Goal: Task Accomplishment & Management: Manage account settings

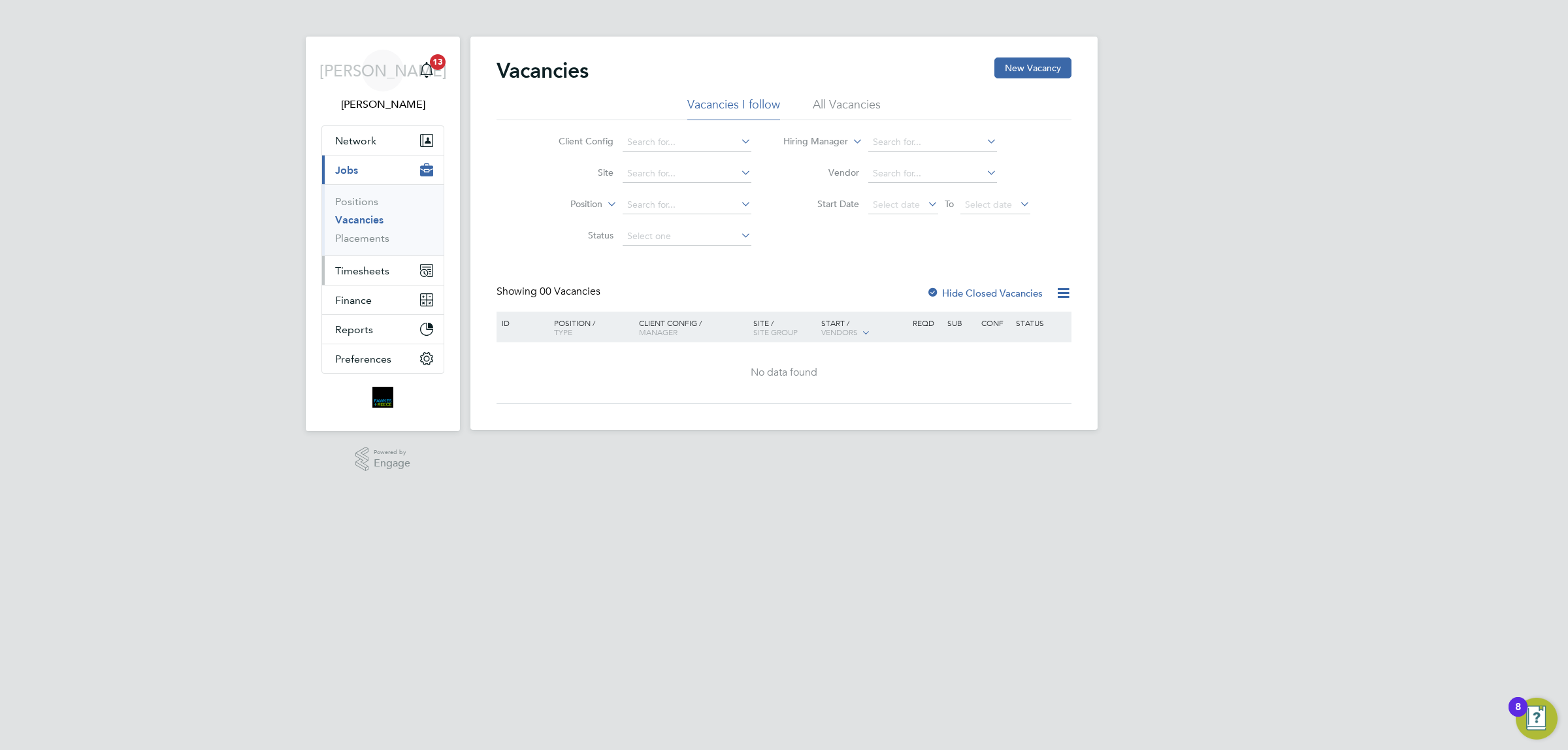
click at [358, 270] on span "Timesheets" at bounding box center [362, 270] width 54 height 12
click at [364, 233] on link "Timesheets" at bounding box center [362, 230] width 54 height 12
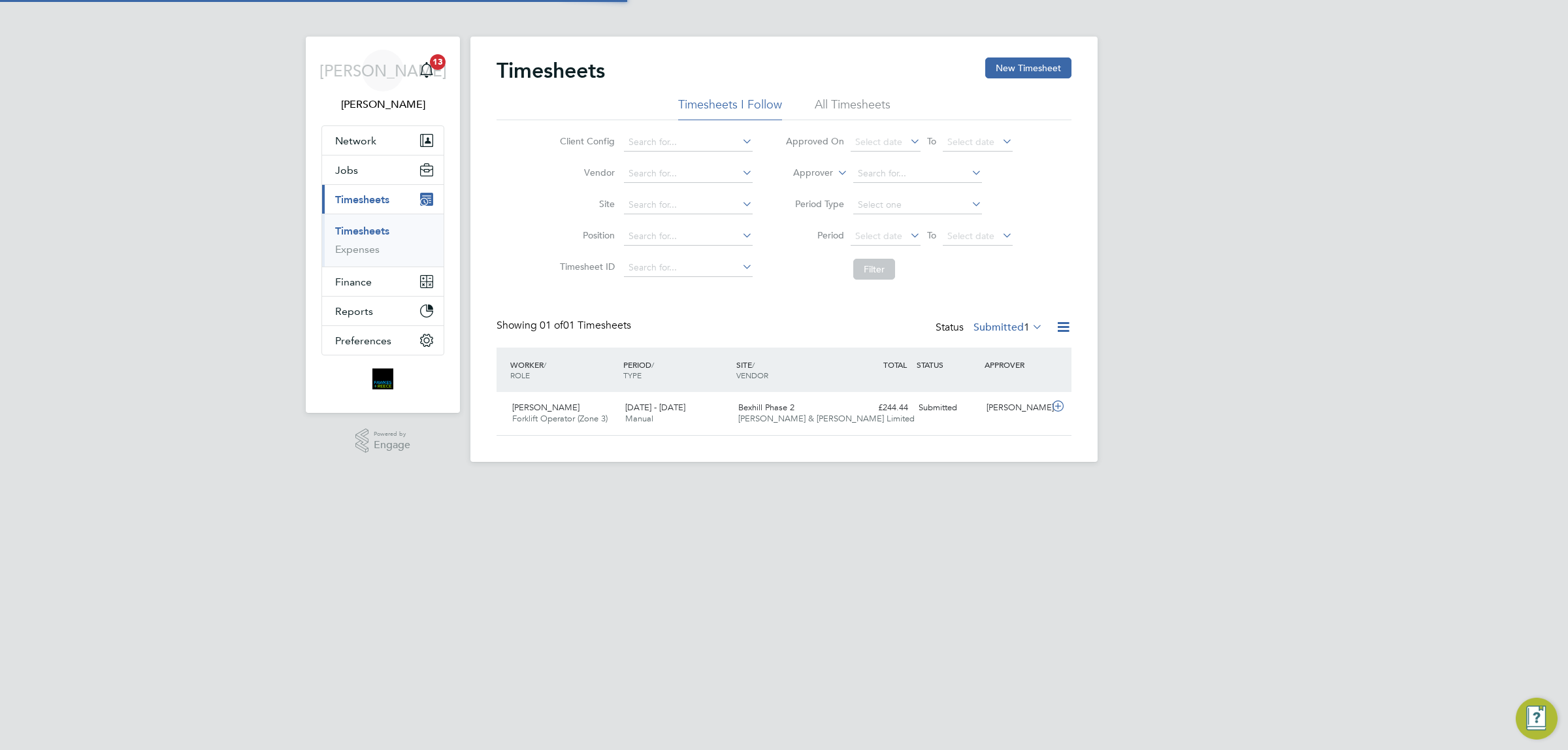
scroll to position [33, 113]
click at [386, 283] on button "Finance" at bounding box center [382, 282] width 121 height 29
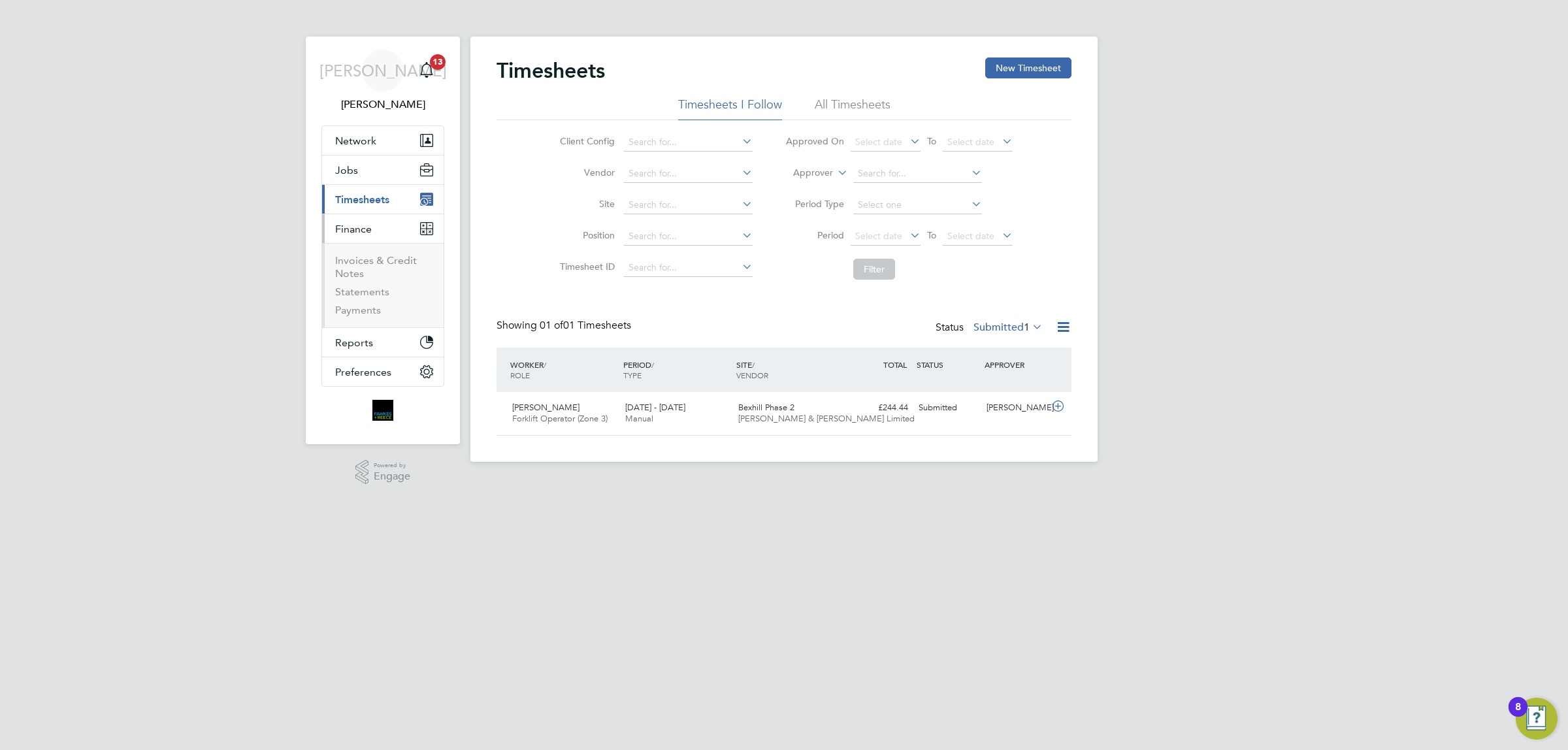
click at [370, 197] on span "Timesheets" at bounding box center [362, 199] width 54 height 12
click at [374, 230] on link "Timesheets" at bounding box center [362, 230] width 54 height 12
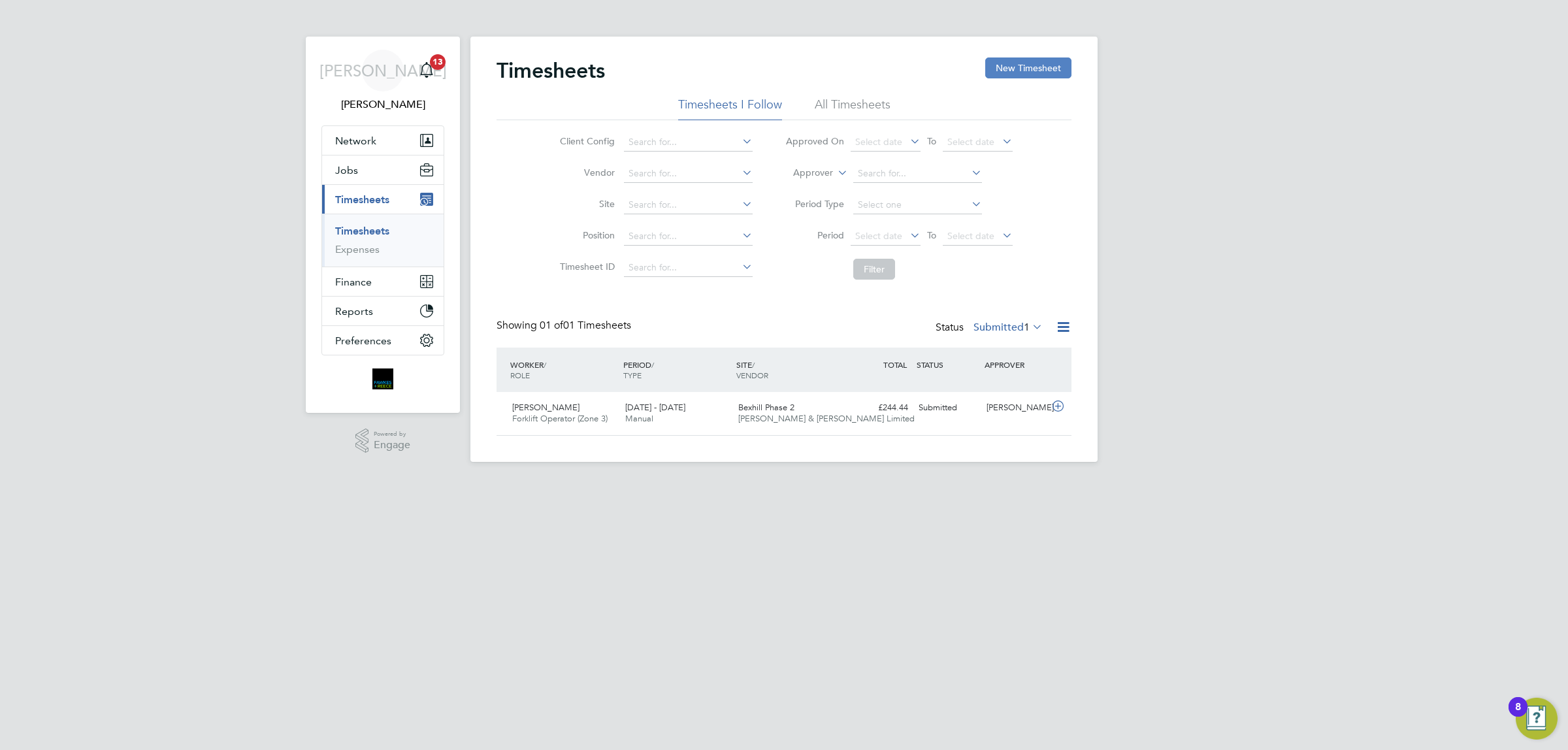
click at [1018, 60] on button "New Timesheet" at bounding box center [1028, 68] width 86 height 21
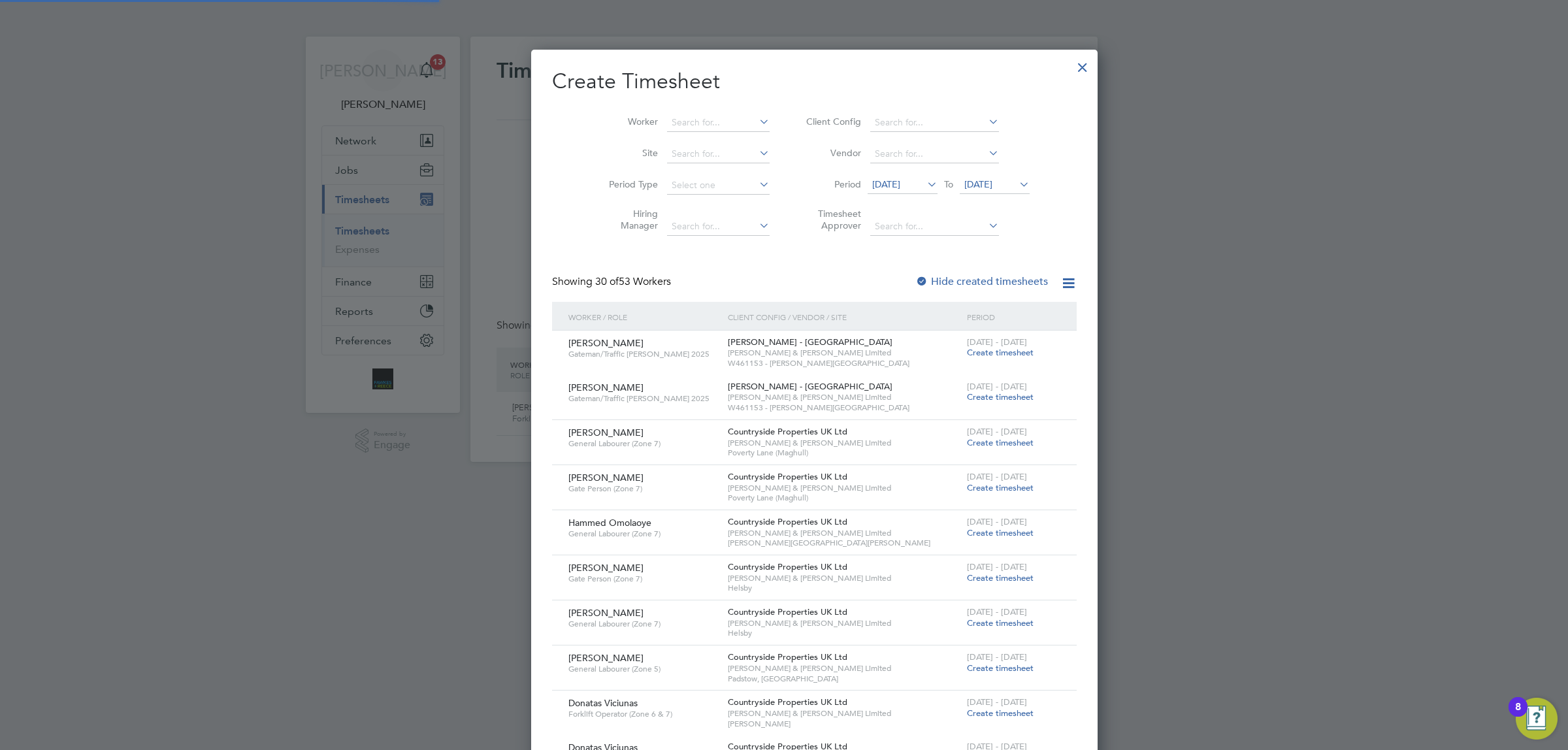
scroll to position [1928, 505]
click at [1071, 65] on div at bounding box center [1082, 64] width 23 height 23
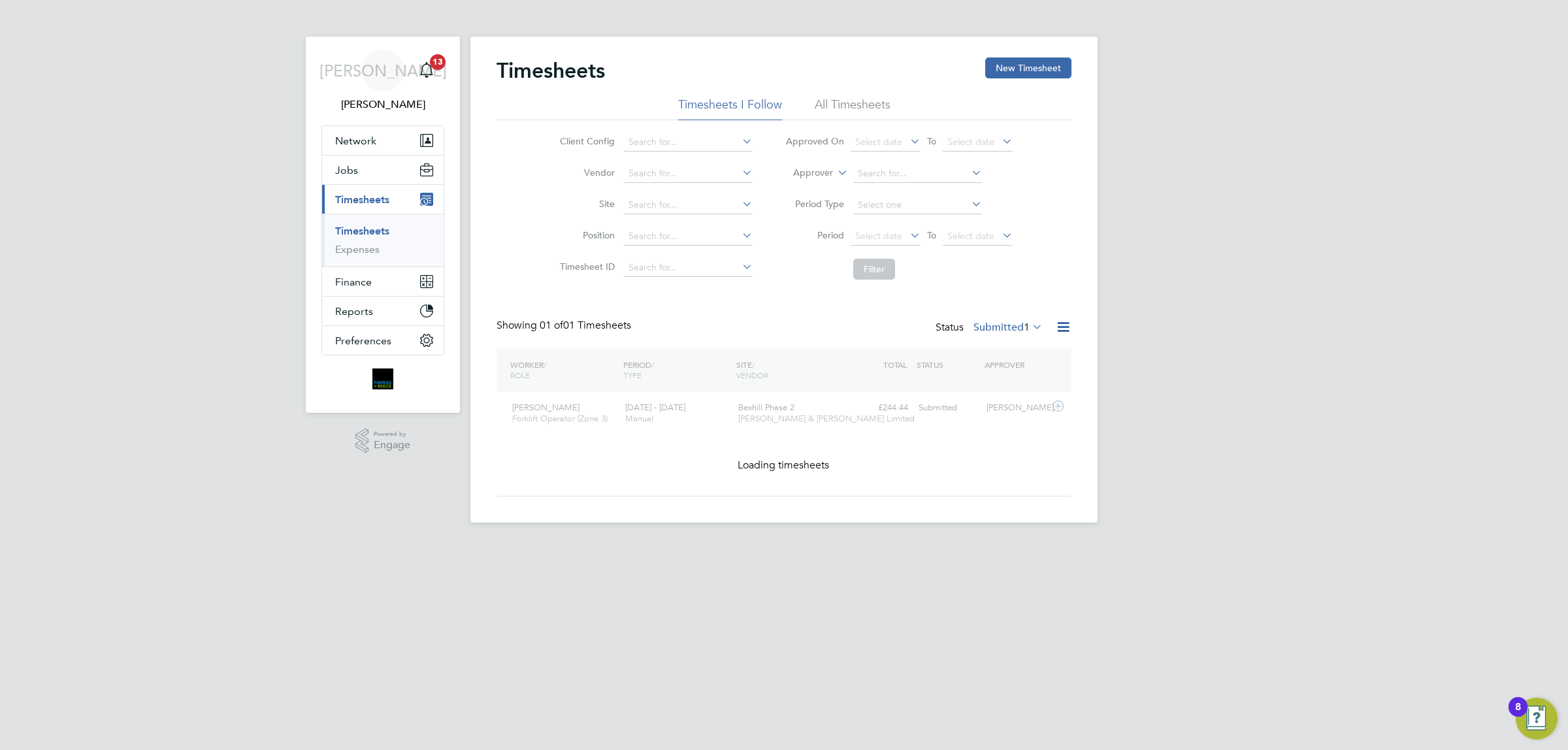
scroll to position [33, 113]
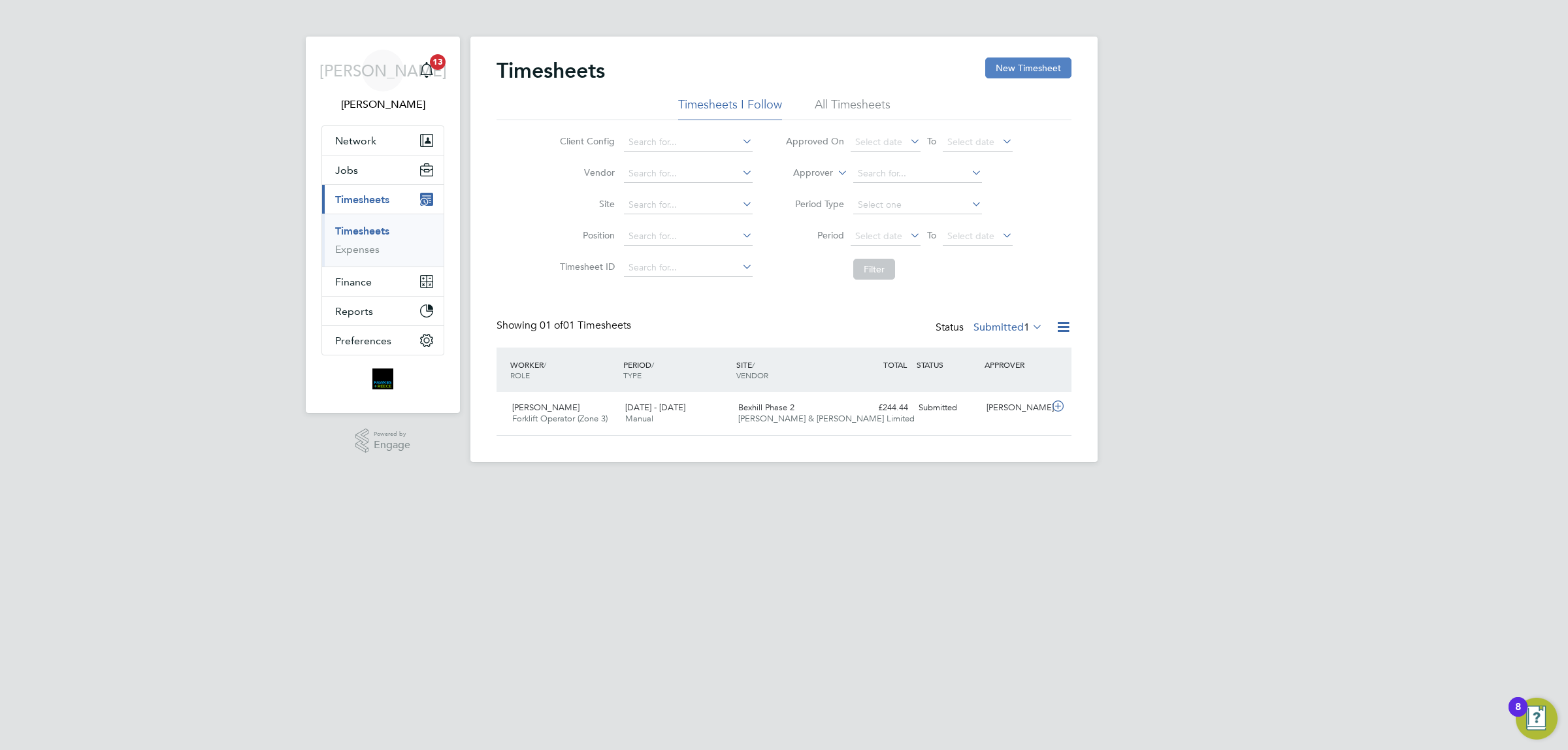
click at [1034, 67] on button "New Timesheet" at bounding box center [1028, 68] width 86 height 21
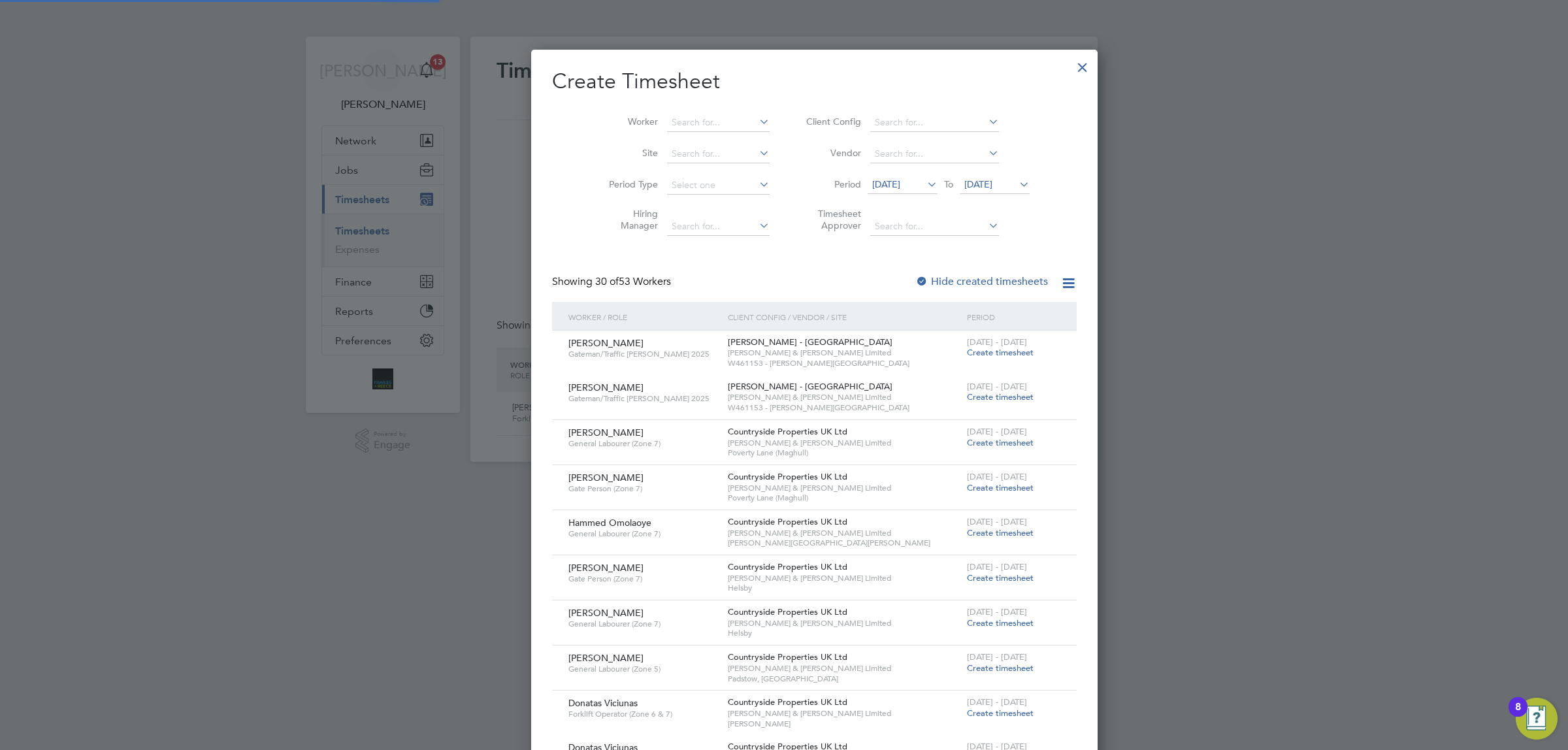
scroll to position [7, 5]
click at [713, 125] on input at bounding box center [718, 123] width 102 height 18
type input "h"
click at [688, 142] on li "[PERSON_NAME]" at bounding box center [689, 140] width 108 height 17
type input "[PERSON_NAME]"
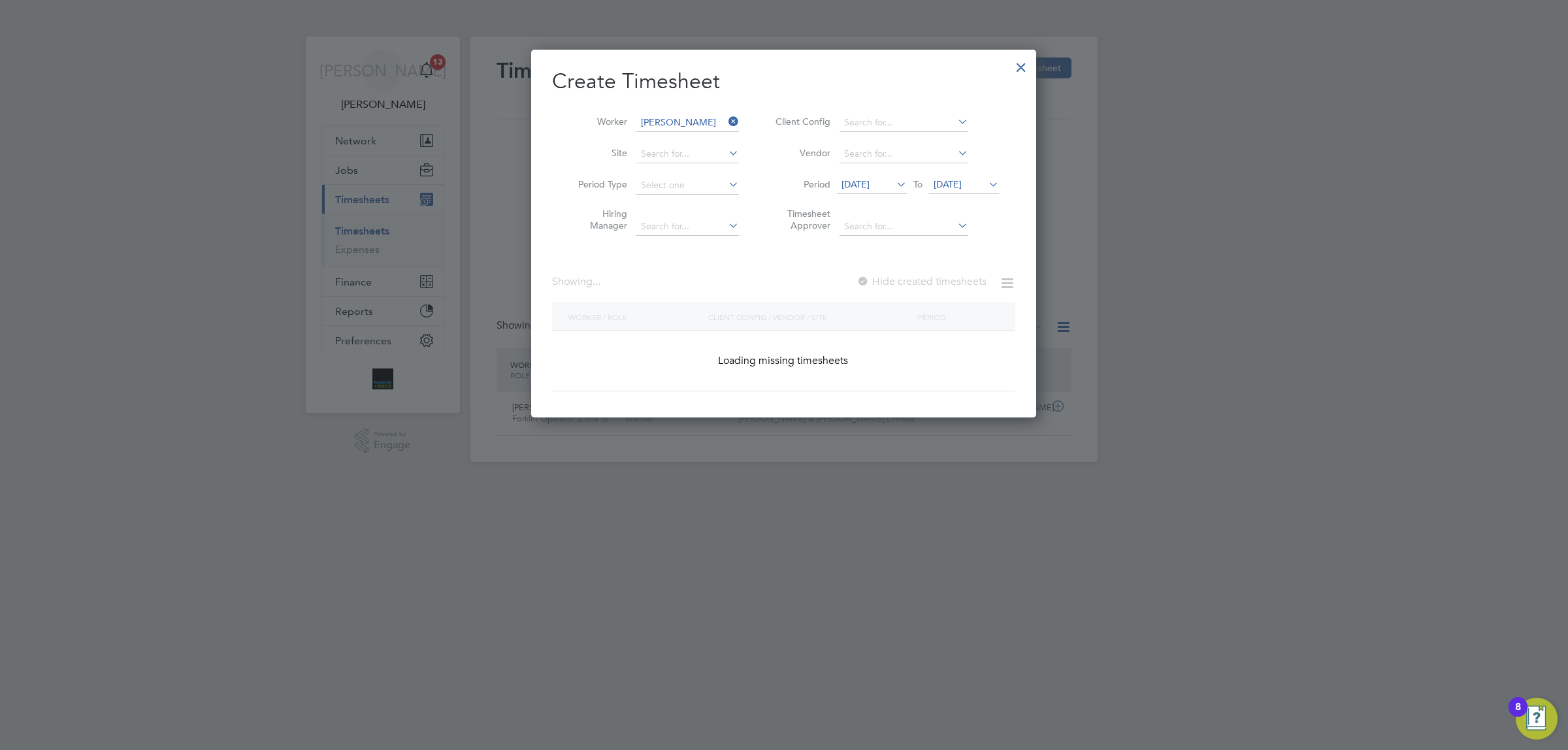
scroll to position [368, 505]
click at [986, 186] on icon at bounding box center [986, 184] width 0 height 18
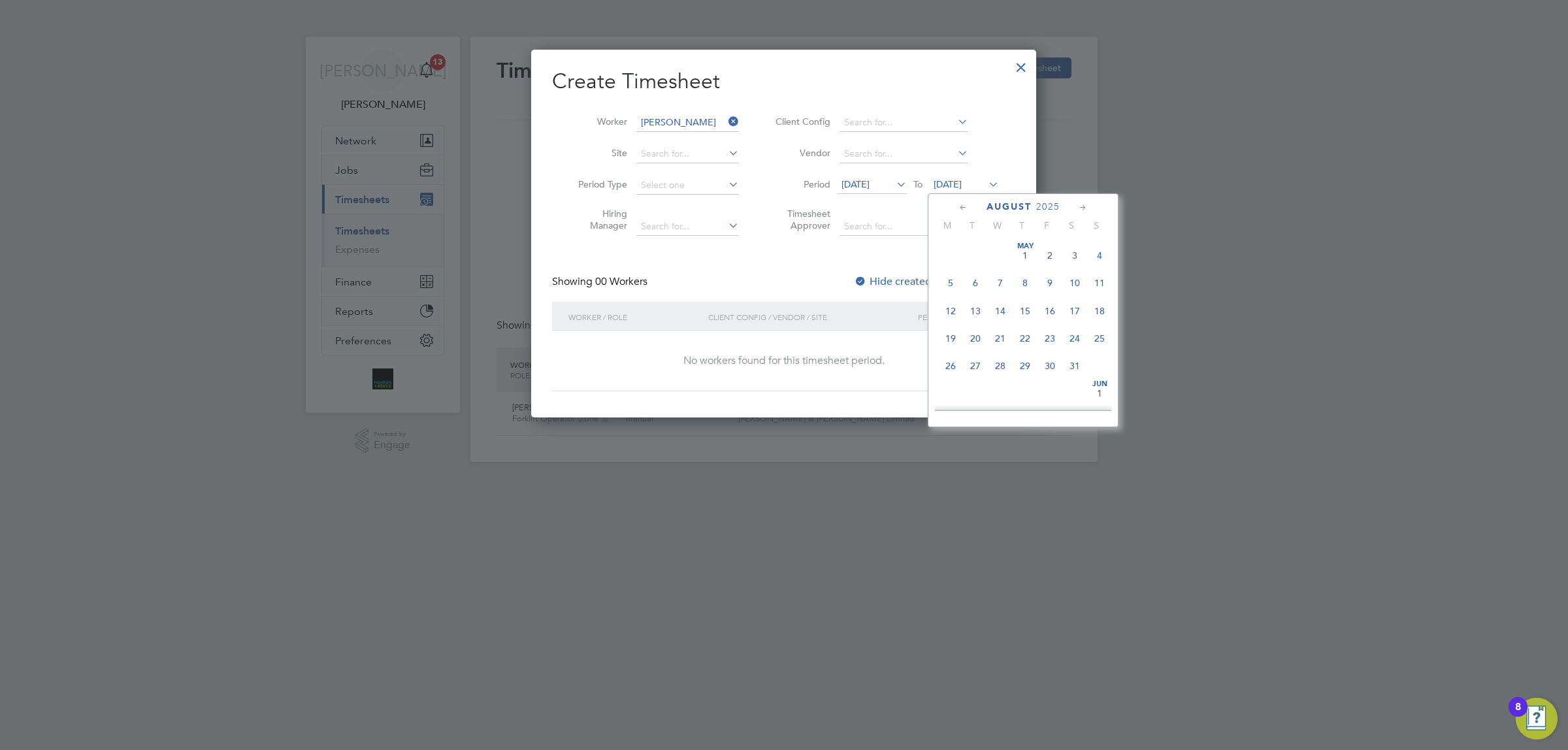
scroll to position [430, 0]
click at [1099, 307] on span "10" at bounding box center [1099, 295] width 25 height 25
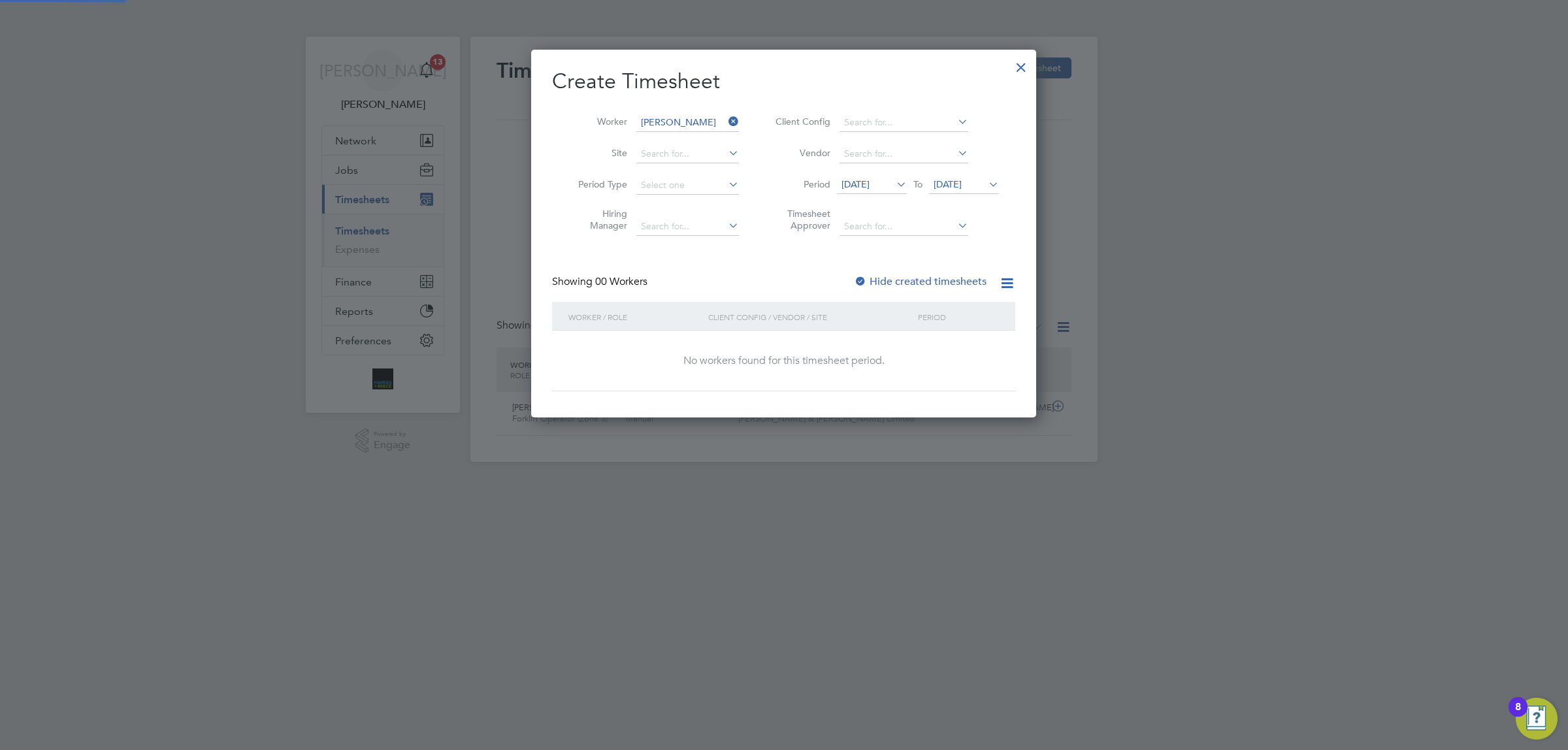
click at [893, 280] on label "Hide created timesheets" at bounding box center [920, 282] width 133 height 13
click at [673, 114] on input at bounding box center [688, 123] width 102 height 18
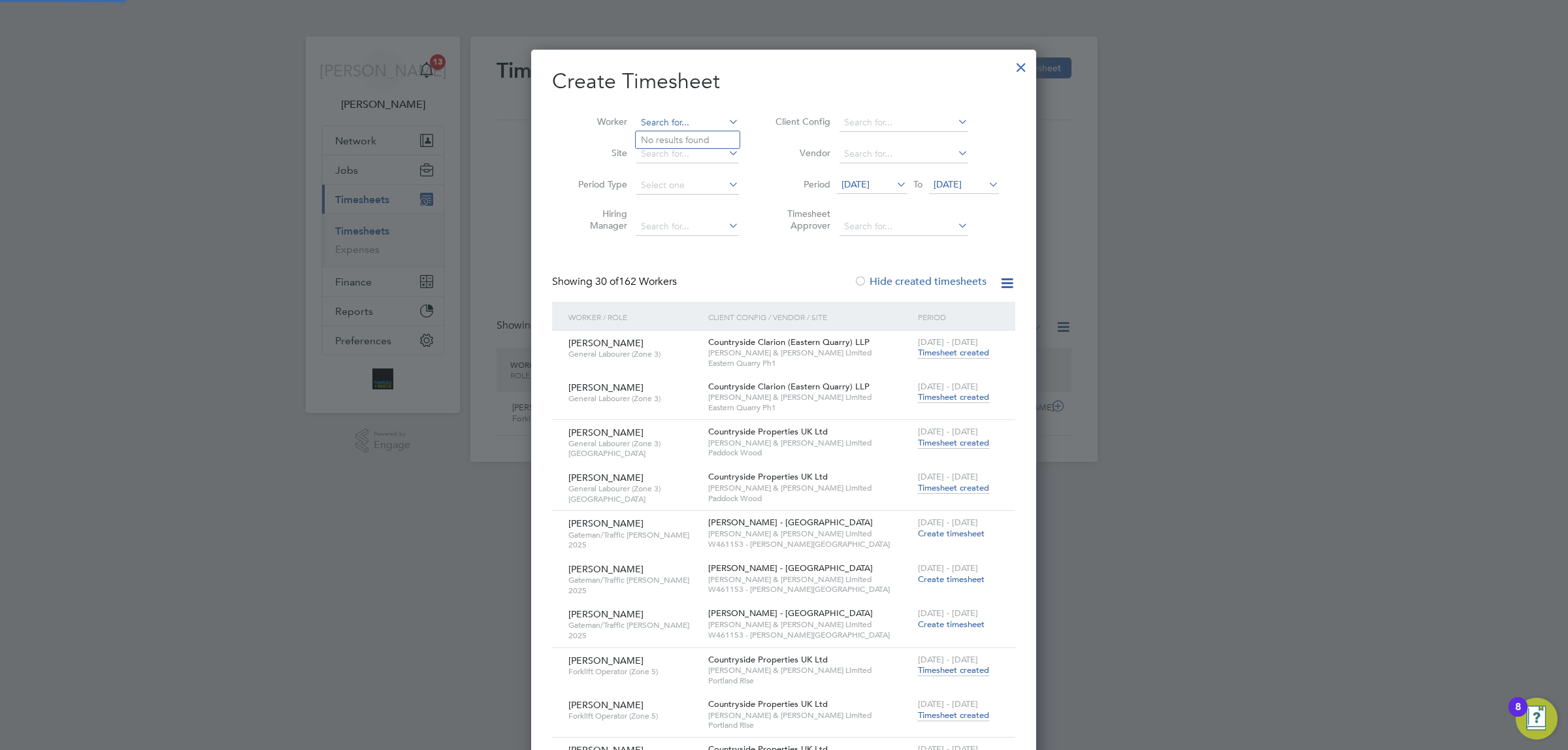
scroll to position [3265, 505]
click at [688, 141] on li "[PERSON_NAME]" at bounding box center [689, 140] width 108 height 17
type input "[PERSON_NAME]"
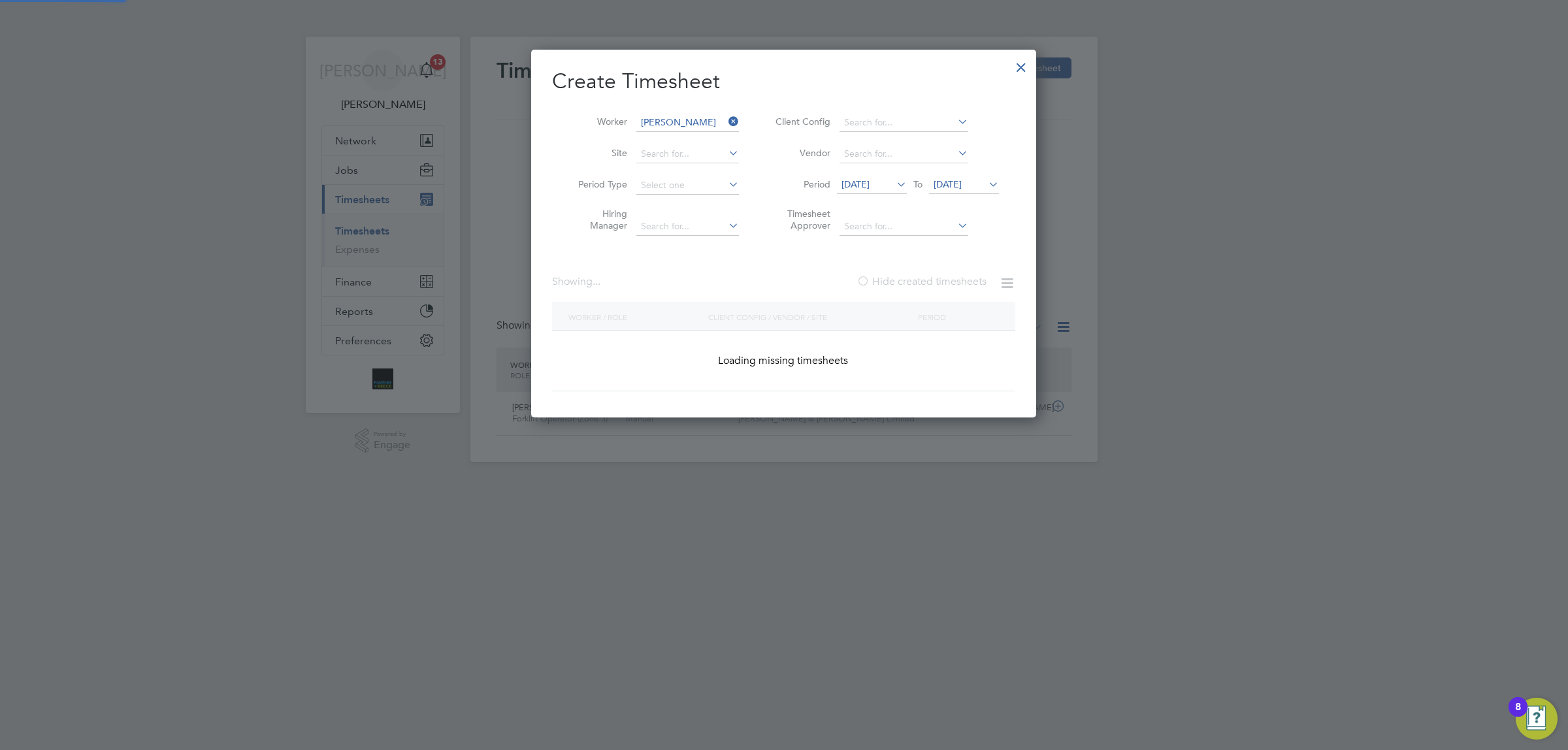
scroll to position [0, 0]
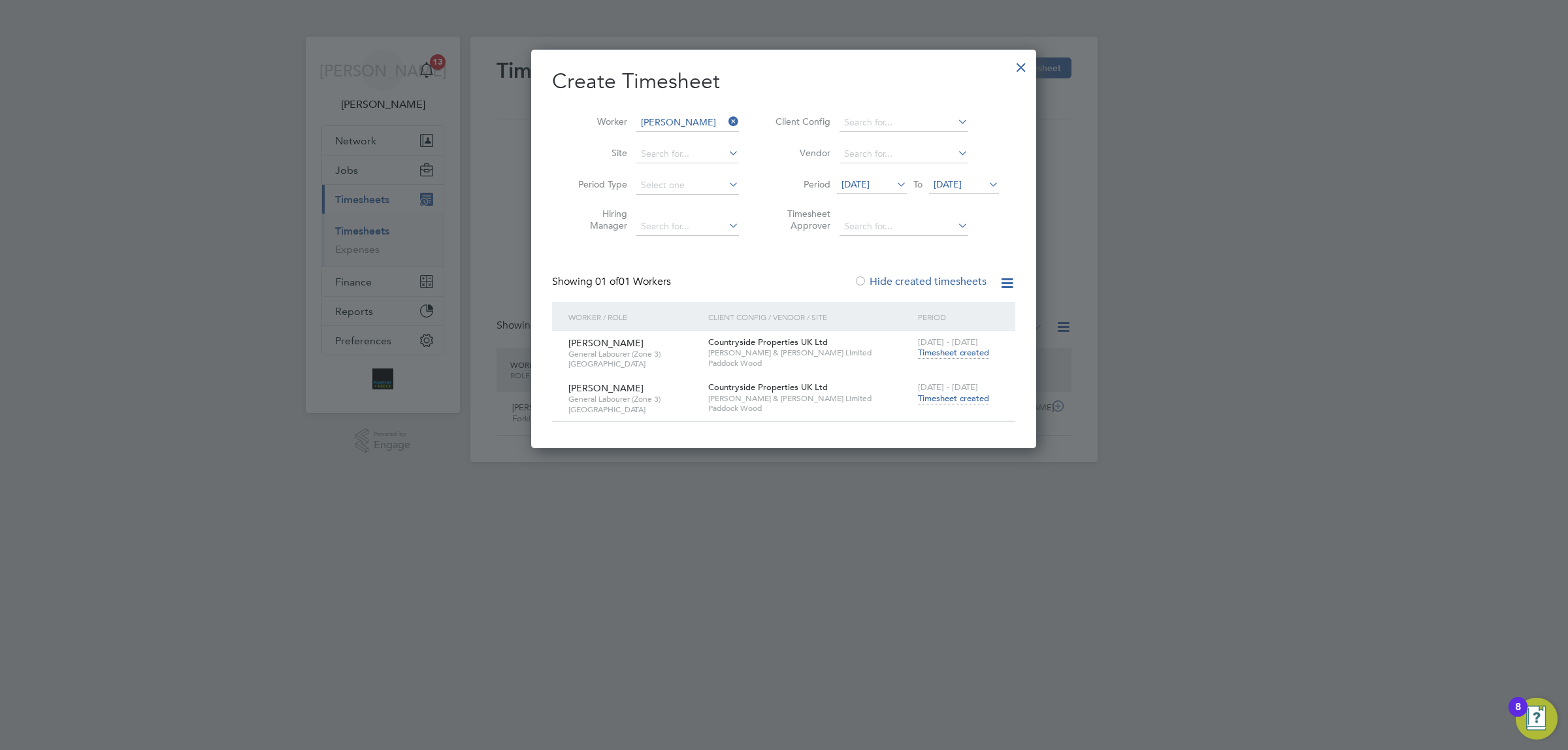
click at [940, 397] on span "Timesheet created" at bounding box center [954, 398] width 71 height 12
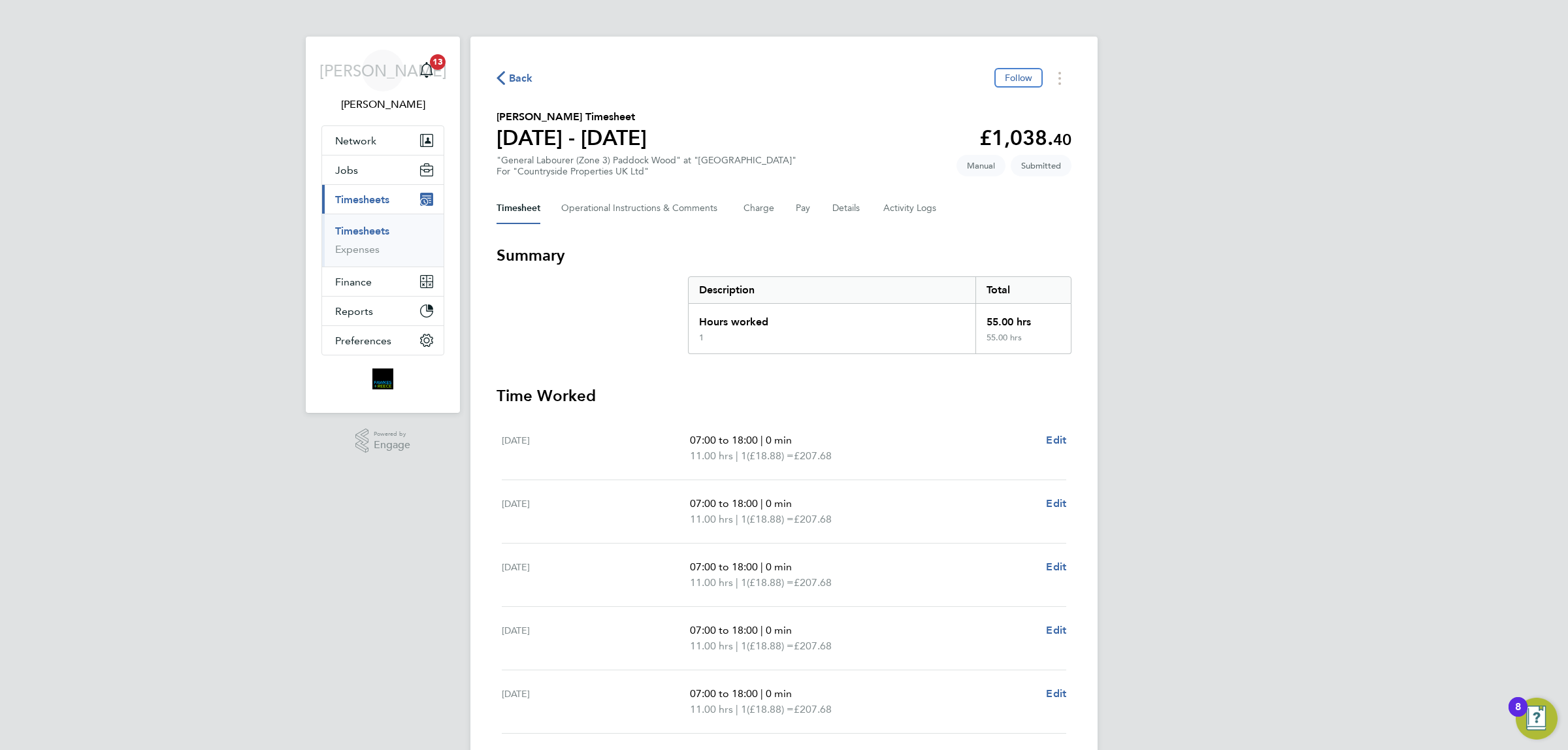
click at [513, 72] on span "Back" at bounding box center [520, 78] width 24 height 16
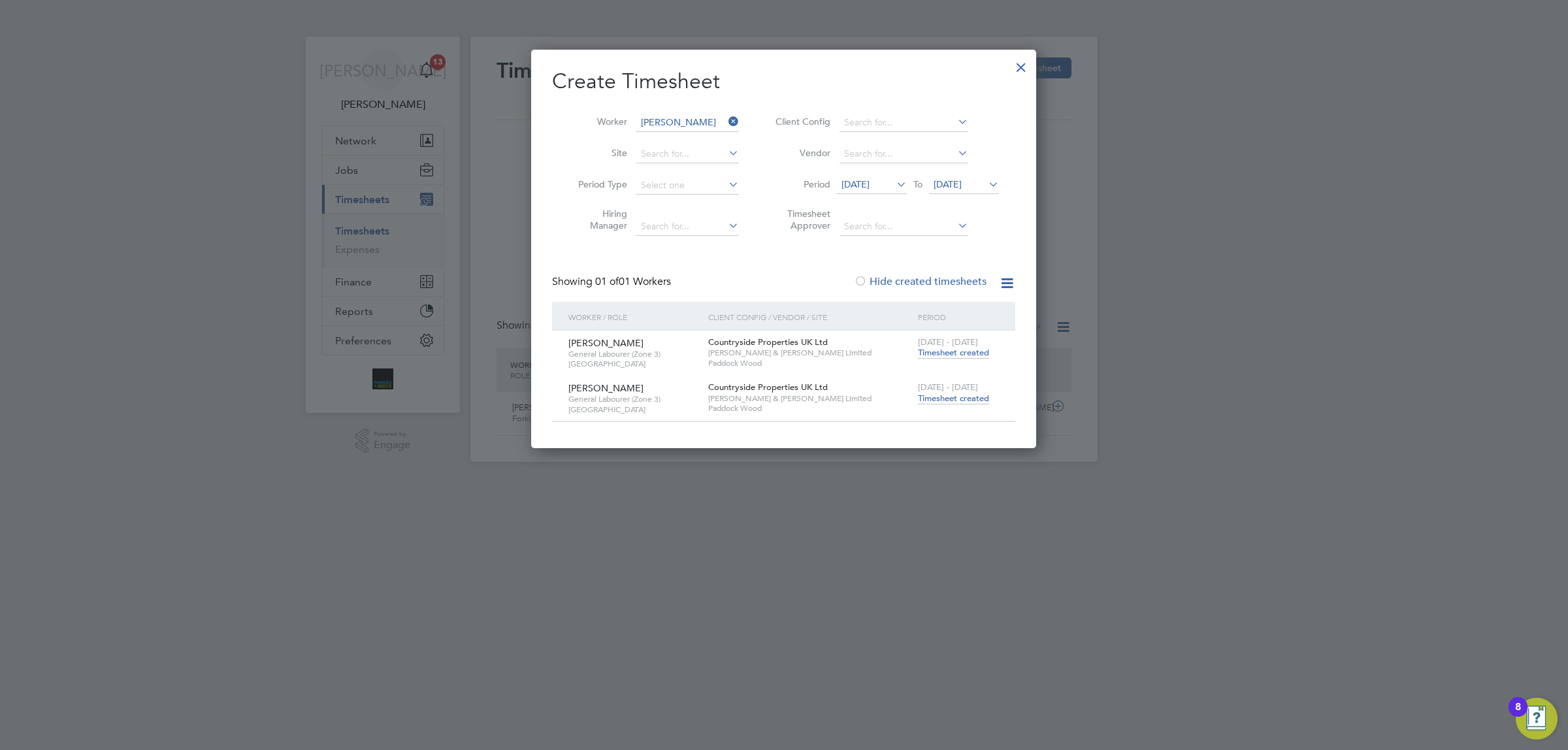
click at [726, 120] on icon at bounding box center [726, 121] width 0 height 18
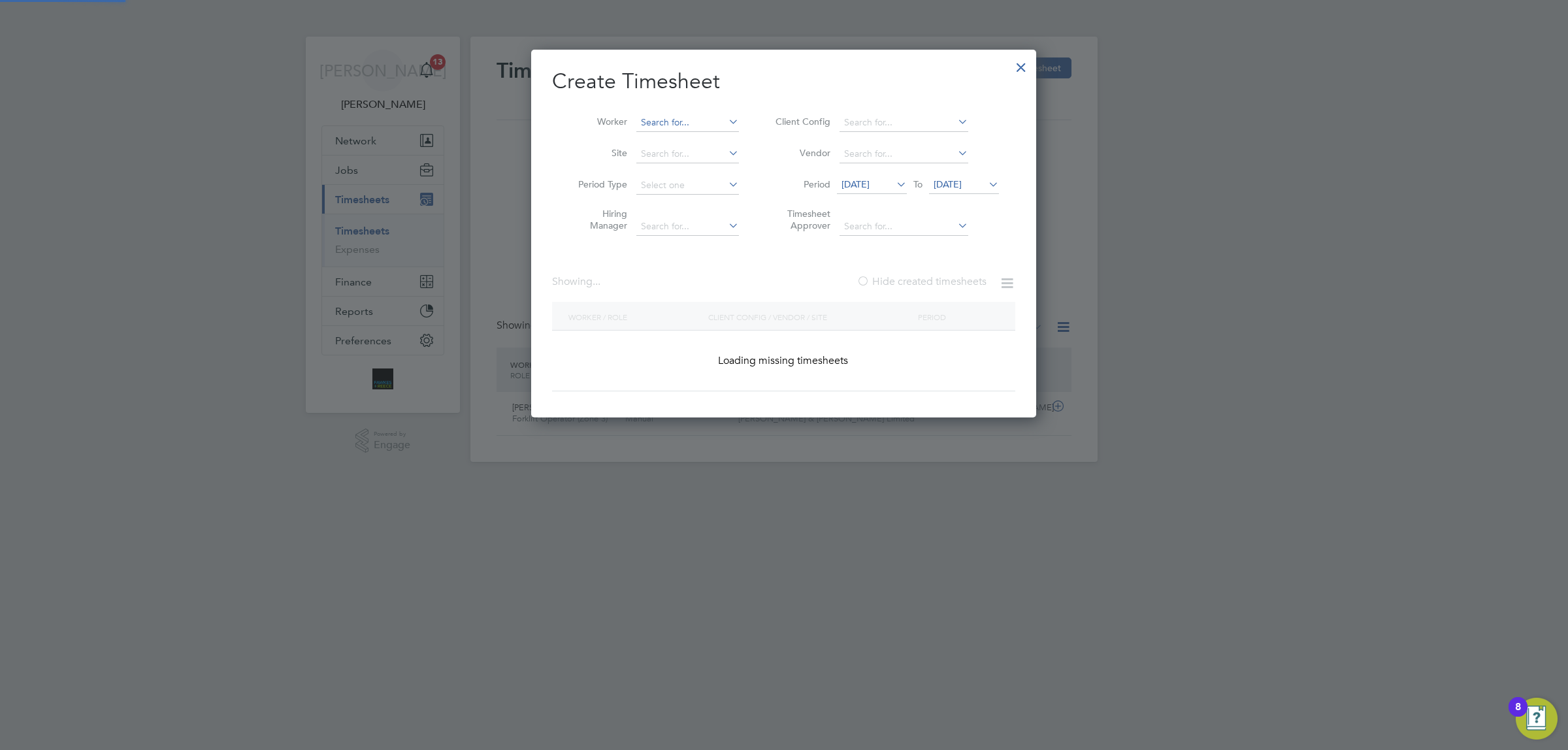
click at [712, 116] on input at bounding box center [688, 123] width 102 height 18
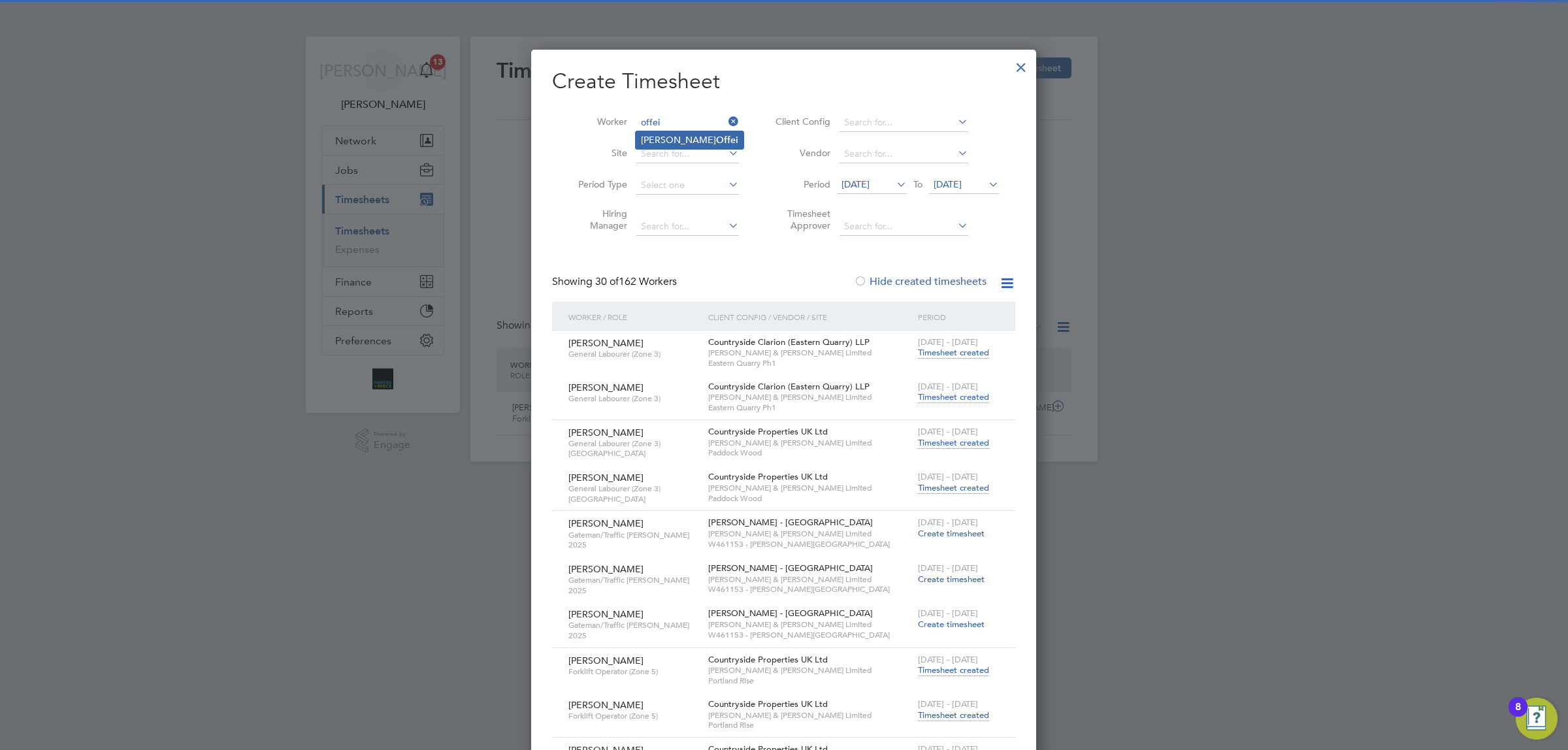
click at [680, 131] on li "[PERSON_NAME]" at bounding box center [689, 140] width 108 height 17
type input "[PERSON_NAME]"
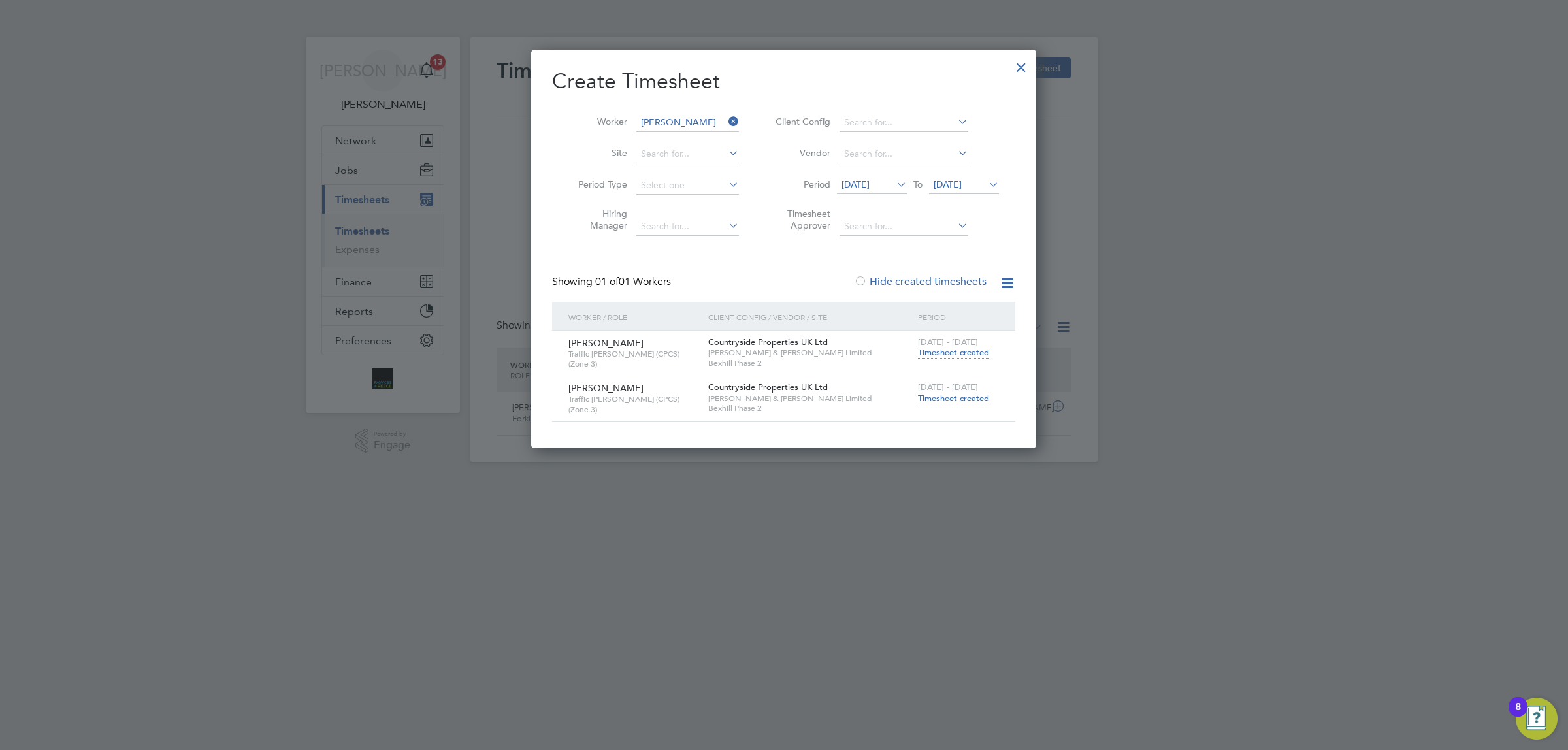
click at [967, 396] on span "Timesheet created" at bounding box center [954, 398] width 71 height 12
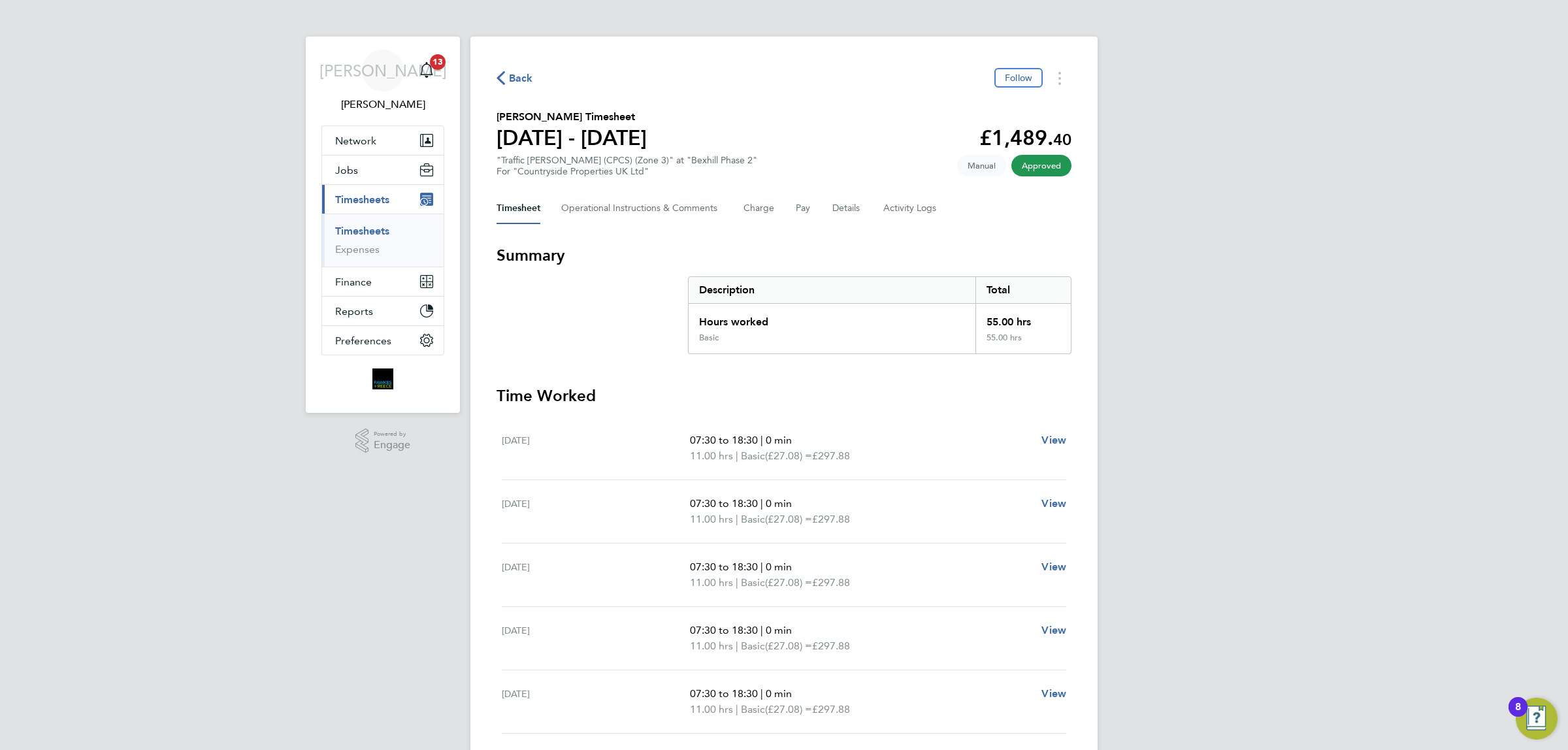
click at [514, 80] on span "Back" at bounding box center [520, 78] width 24 height 16
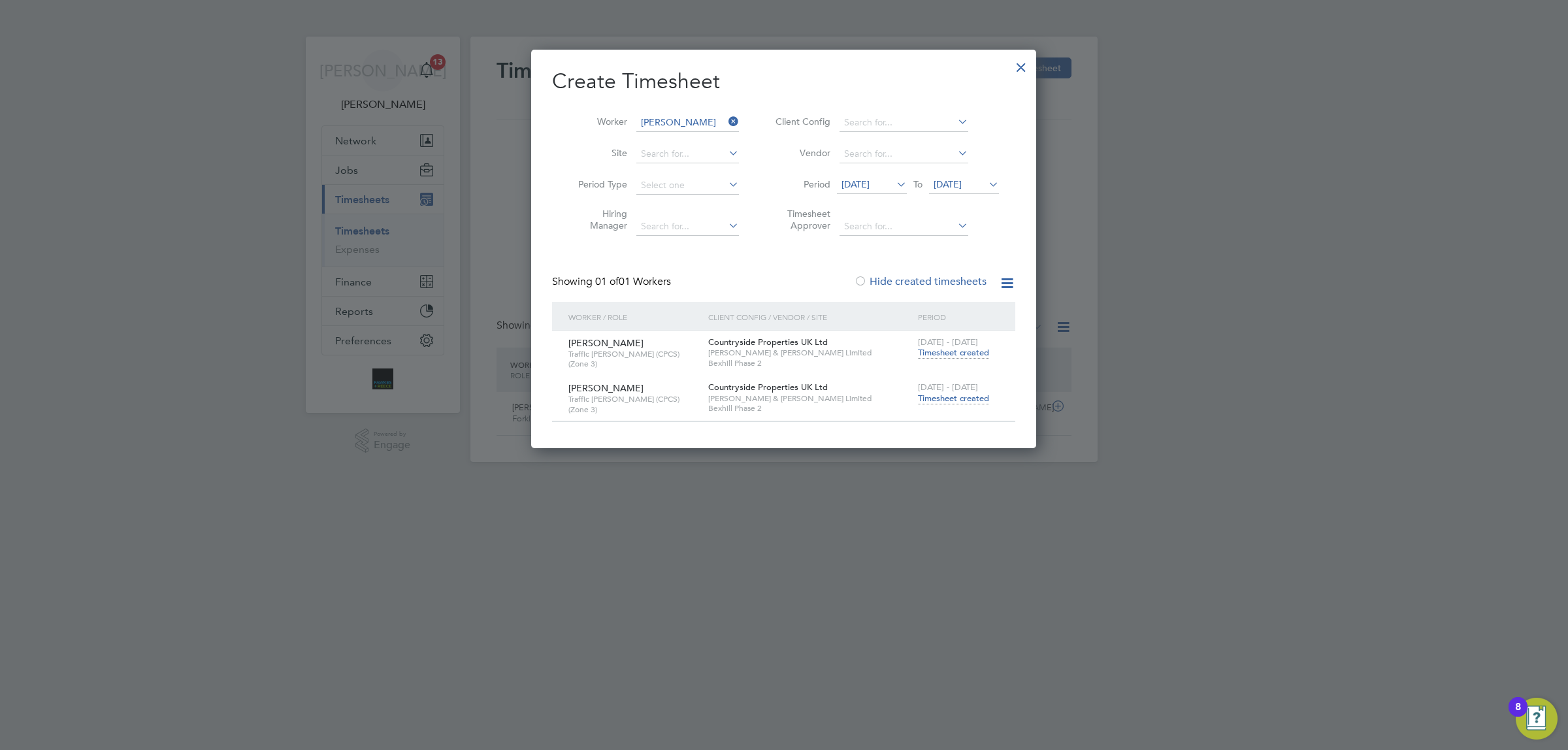
drag, startPoint x: 732, startPoint y: 120, endPoint x: 833, endPoint y: 105, distance: 102.1
click at [726, 118] on icon at bounding box center [726, 121] width 0 height 18
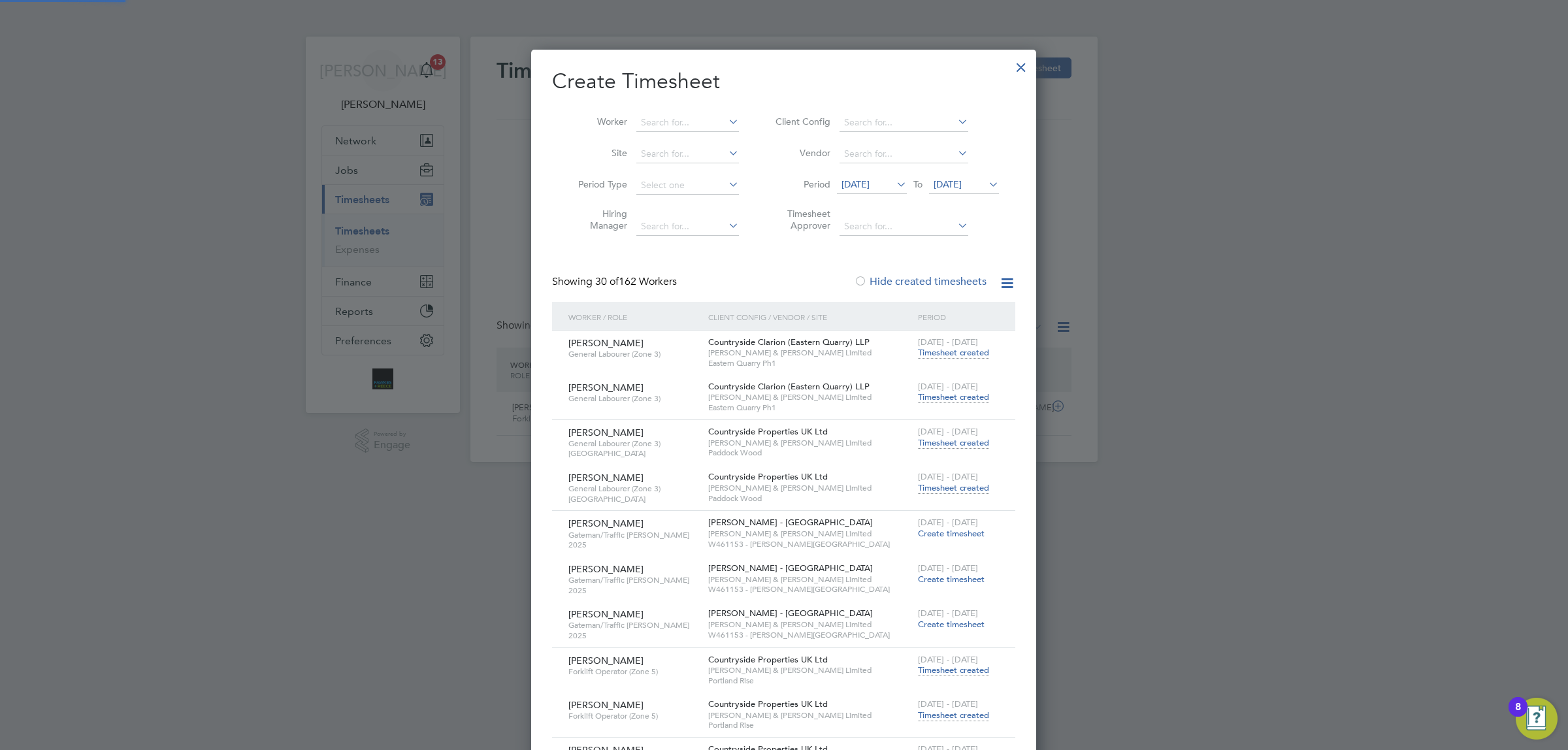
click at [1016, 64] on div at bounding box center [1021, 64] width 23 height 23
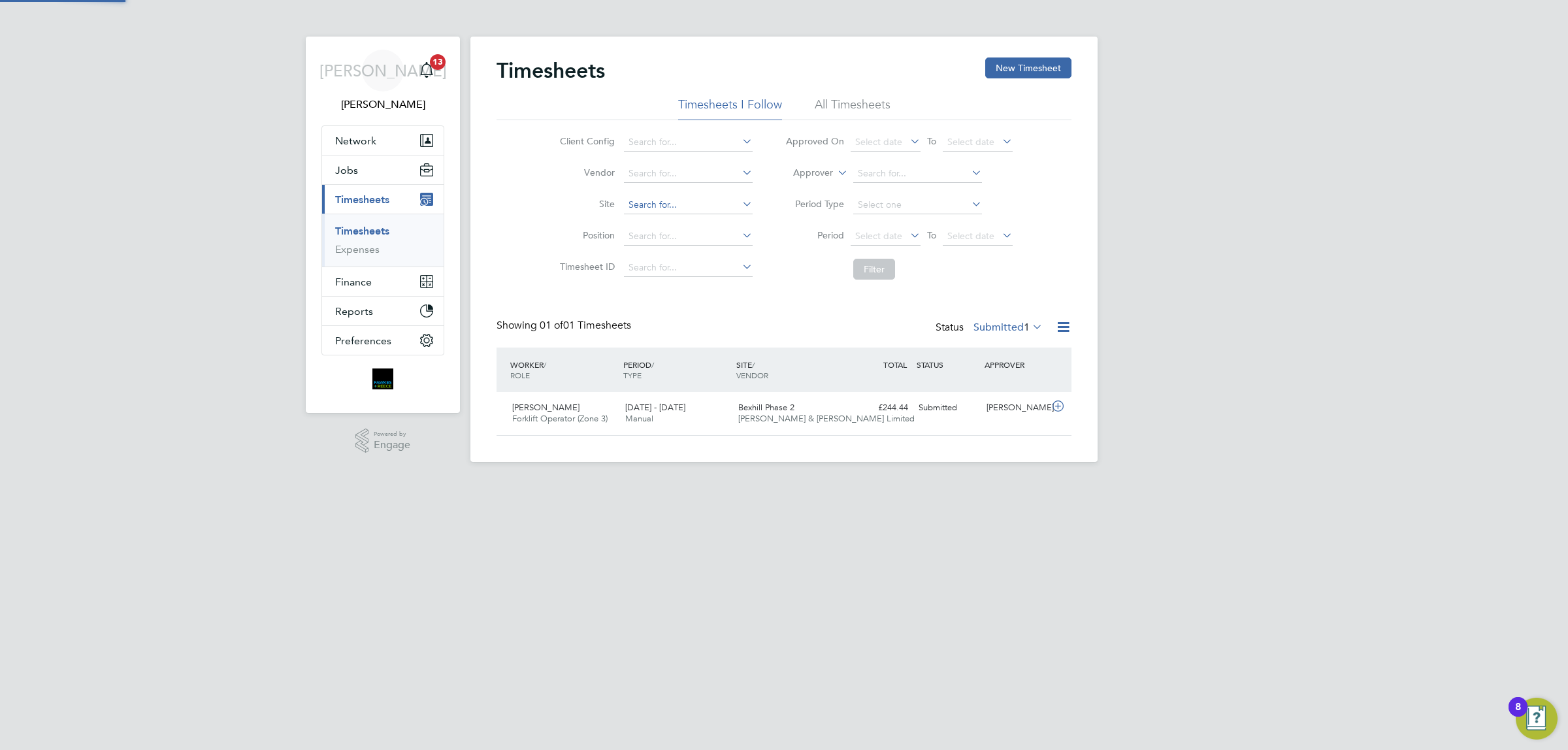
click at [646, 202] on input at bounding box center [689, 205] width 129 height 18
click at [698, 236] on li "Bexhill Phase 2" at bounding box center [689, 240] width 135 height 17
type input "Bexhill Phase 2"
click at [880, 232] on span "Select date" at bounding box center [879, 235] width 47 height 12
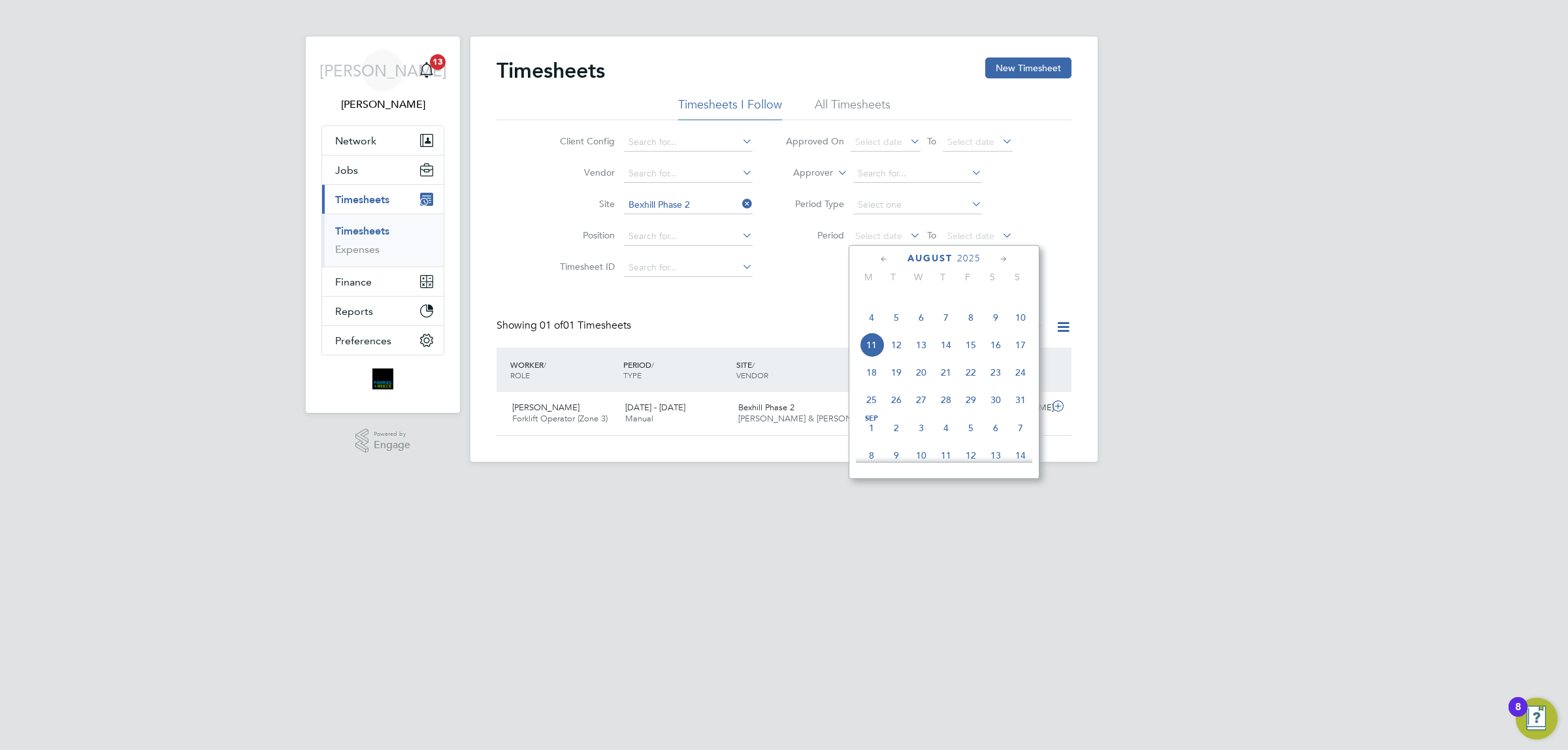
click at [869, 330] on span "4" at bounding box center [871, 317] width 25 height 25
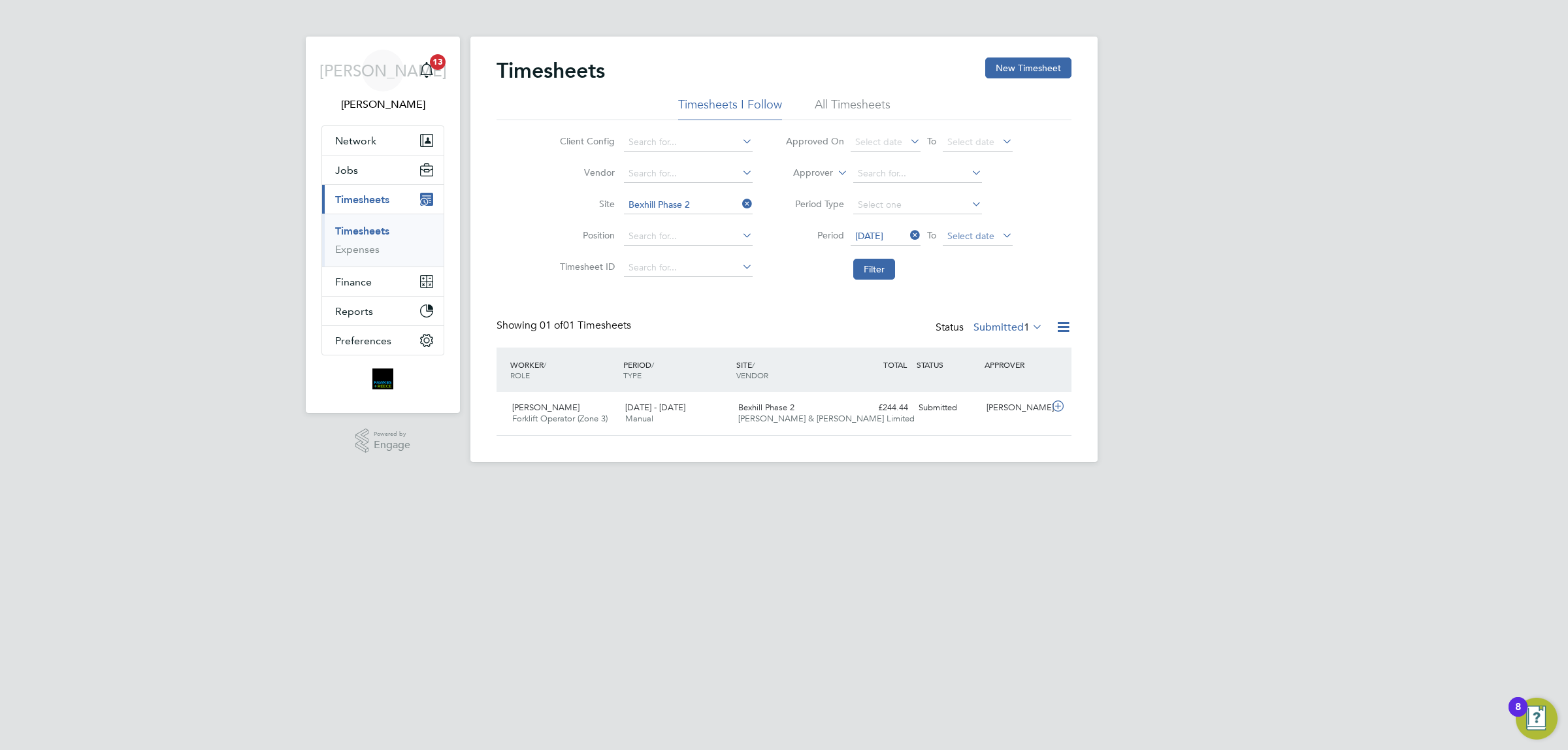
click at [974, 239] on span "Select date" at bounding box center [970, 235] width 47 height 12
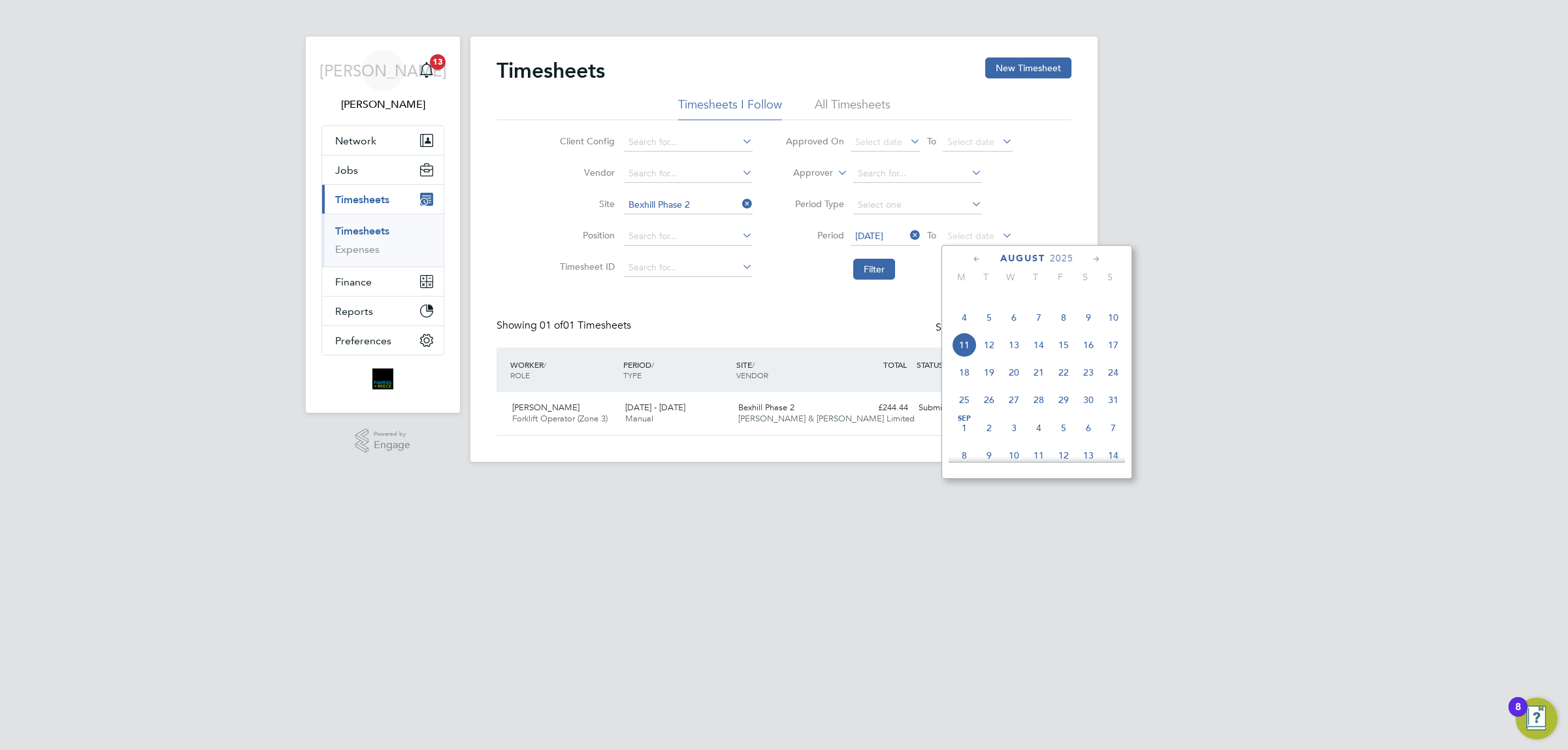
click at [1118, 330] on span "10" at bounding box center [1113, 317] width 25 height 25
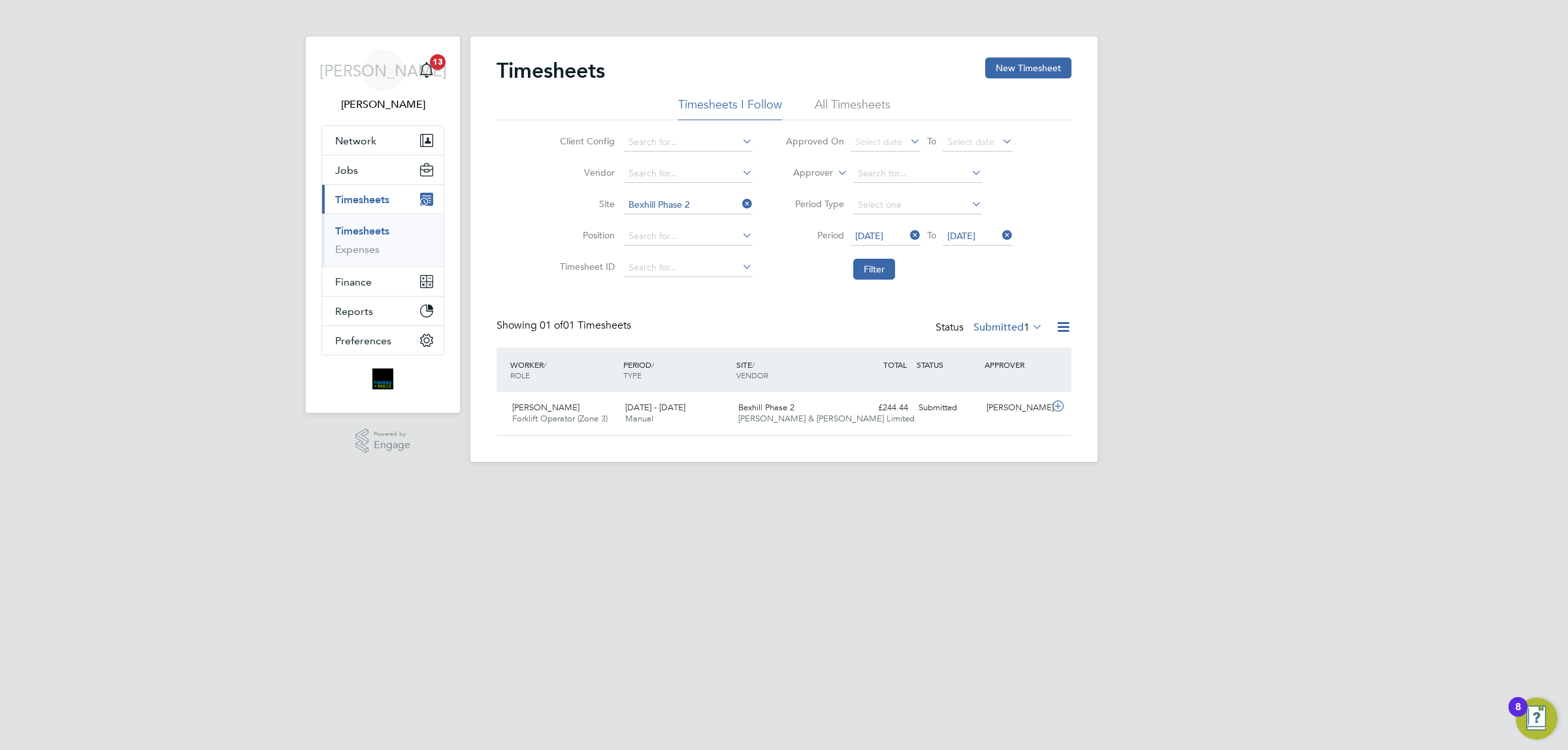
click at [866, 283] on li "Filter" at bounding box center [898, 268] width 260 height 34
click at [876, 265] on button "Filter" at bounding box center [874, 268] width 42 height 21
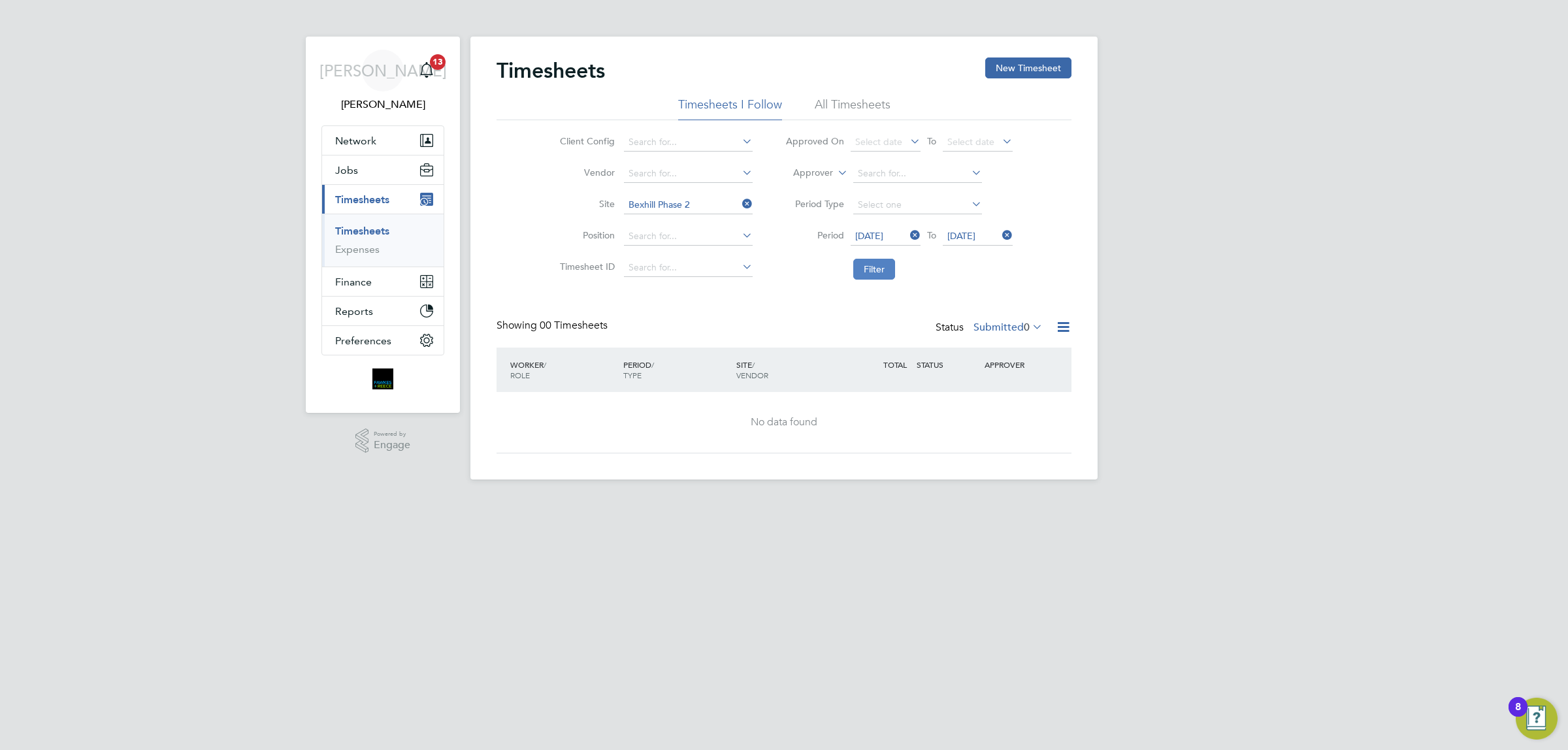
click at [866, 270] on button "Filter" at bounding box center [874, 268] width 42 height 21
click at [684, 197] on input at bounding box center [689, 205] width 129 height 18
click at [831, 98] on li "All Timesheets" at bounding box center [853, 108] width 76 height 23
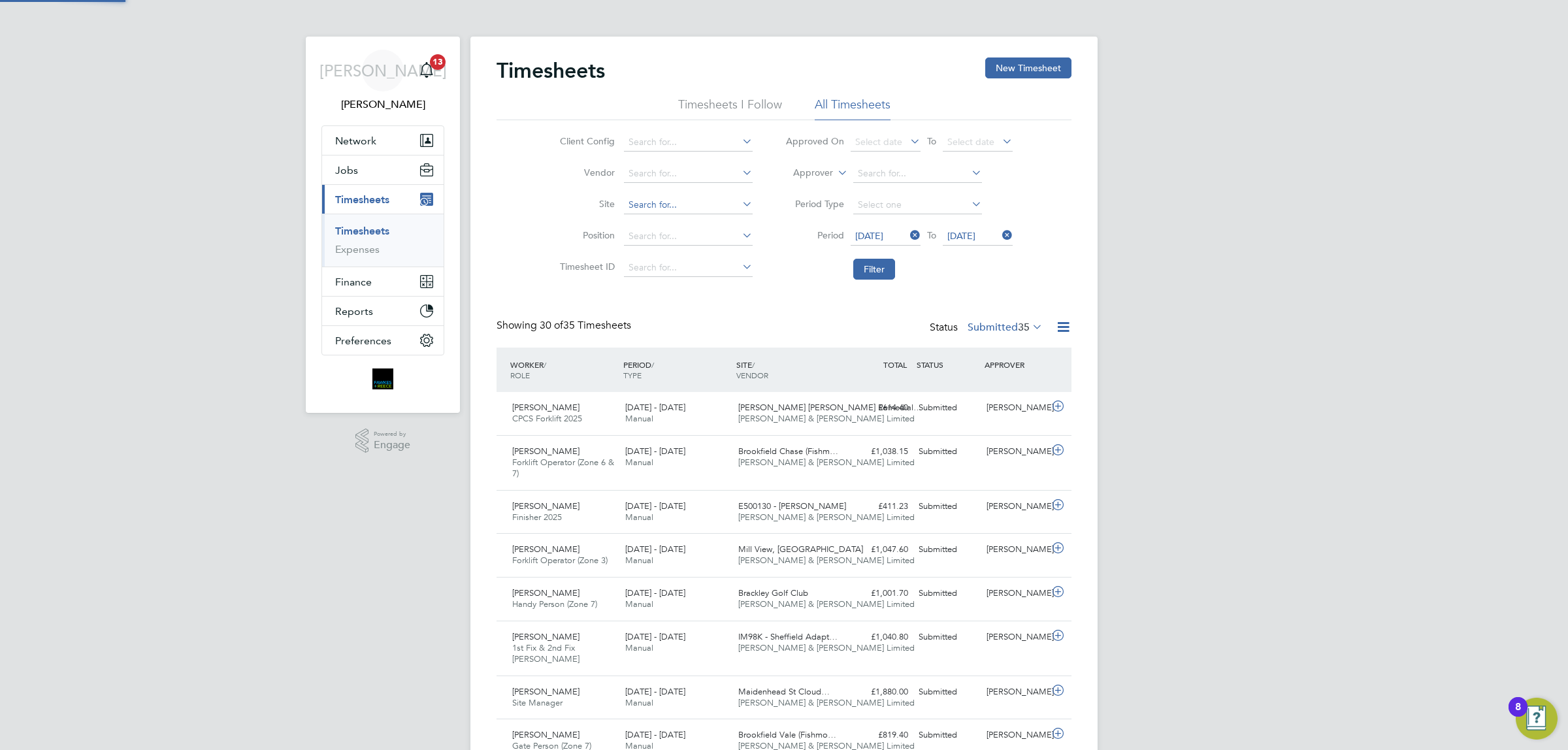
scroll to position [33, 113]
click at [667, 205] on input at bounding box center [689, 205] width 129 height 18
click at [699, 240] on li "Bexh ill Phase 2" at bounding box center [690, 240] width 135 height 17
type input "Bexhill Phase 2"
click at [880, 267] on button "Filter" at bounding box center [874, 268] width 42 height 21
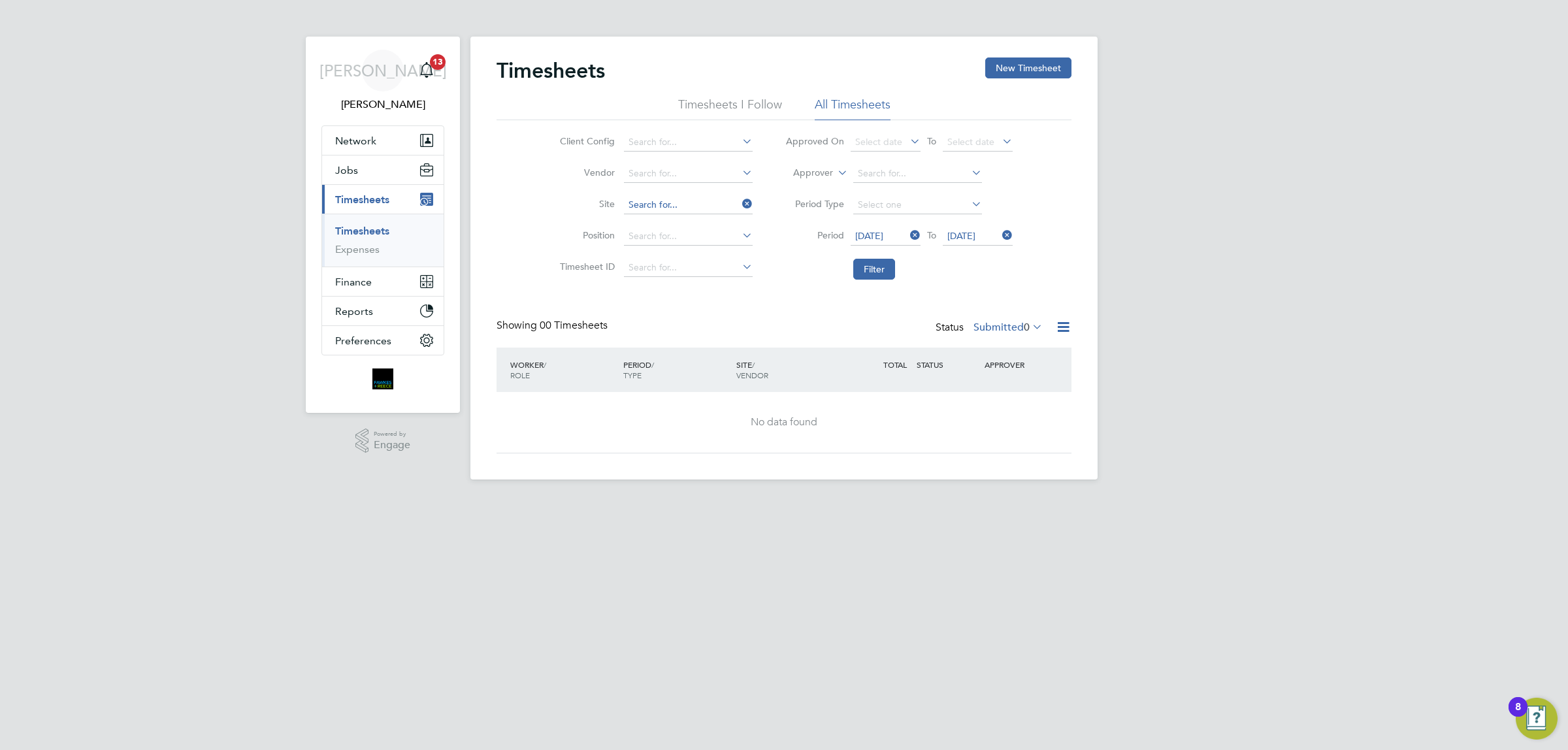
click at [727, 206] on input at bounding box center [689, 205] width 129 height 18
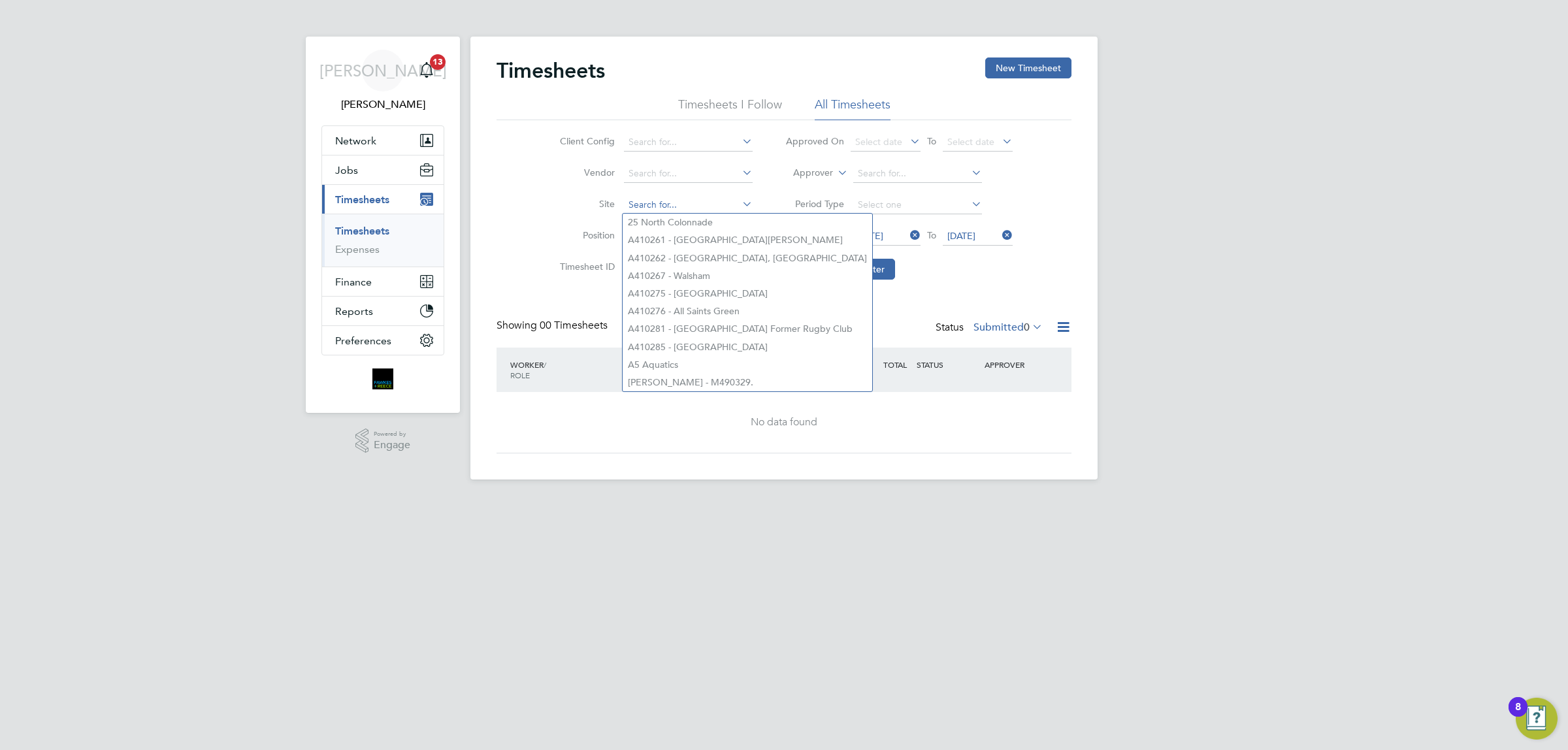
click at [652, 200] on input at bounding box center [689, 205] width 129 height 18
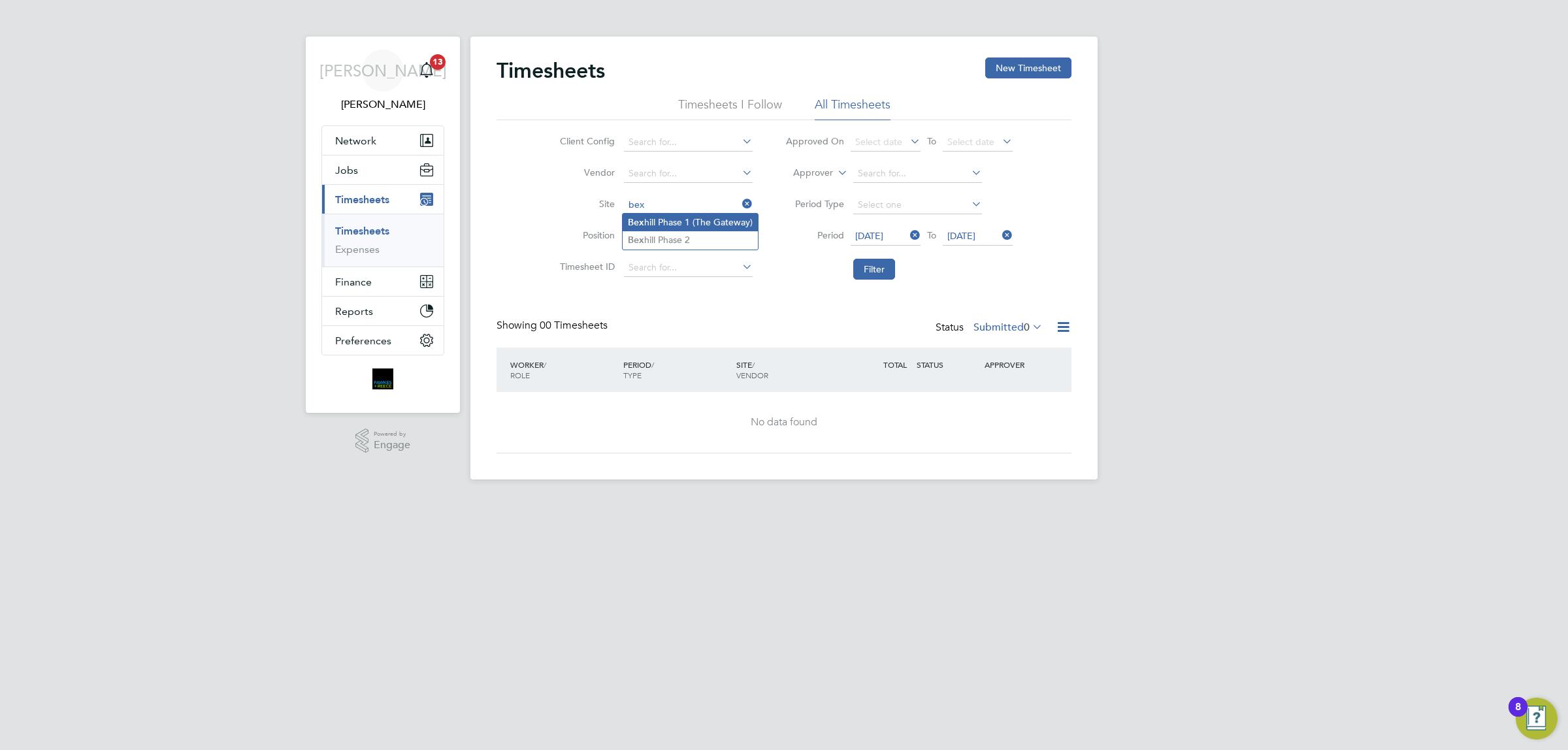
click at [691, 226] on li "Bex hill Phase 1 (The Gateway)" at bounding box center [690, 222] width 135 height 17
type input "Bexhill Phase 1 (The Gateway)"
click at [890, 274] on button "Filter" at bounding box center [874, 268] width 42 height 21
drag, startPoint x: 745, startPoint y: 205, endPoint x: 792, endPoint y: 221, distance: 49.6
click at [740, 205] on icon at bounding box center [740, 204] width 0 height 18
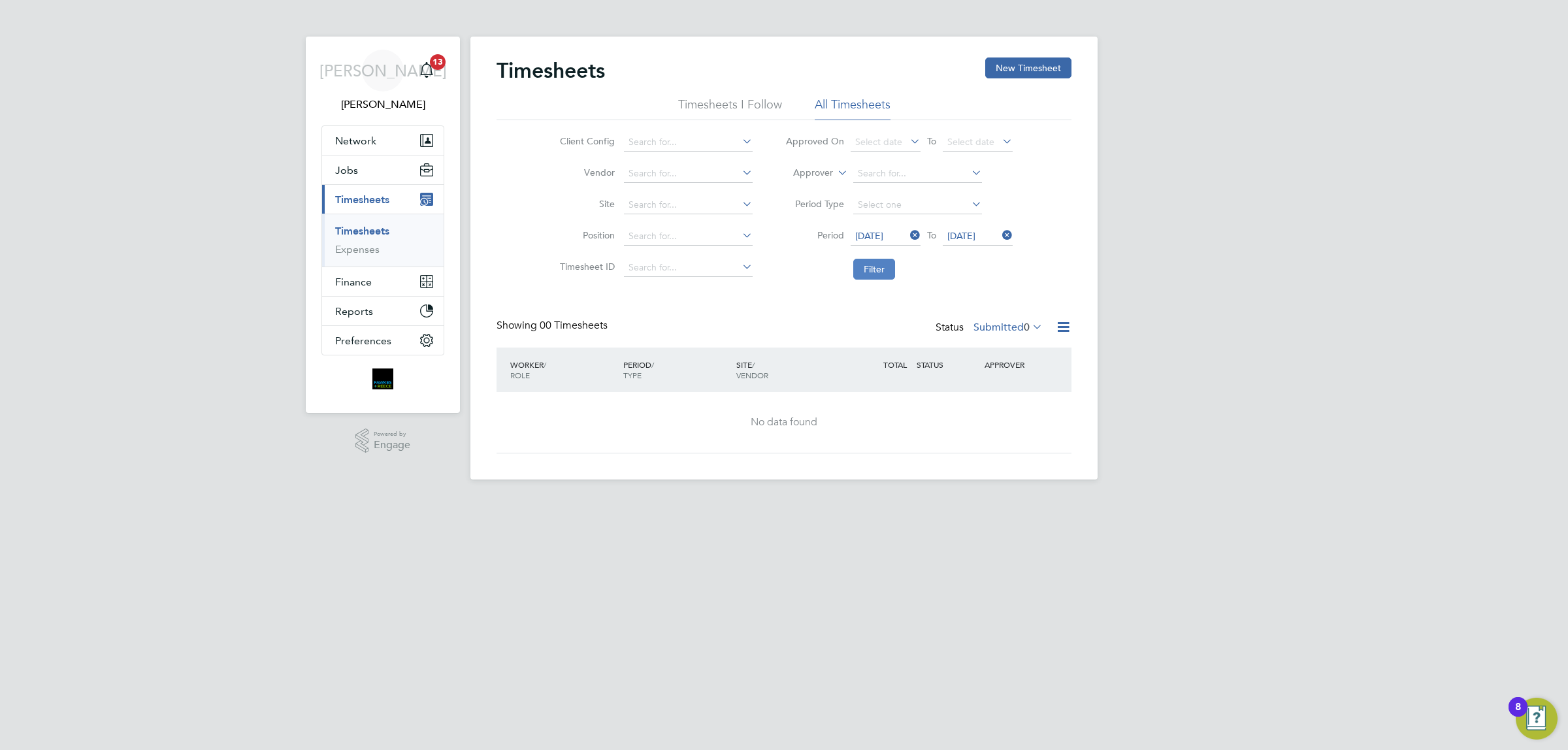
click at [888, 273] on button "Filter" at bounding box center [874, 268] width 42 height 21
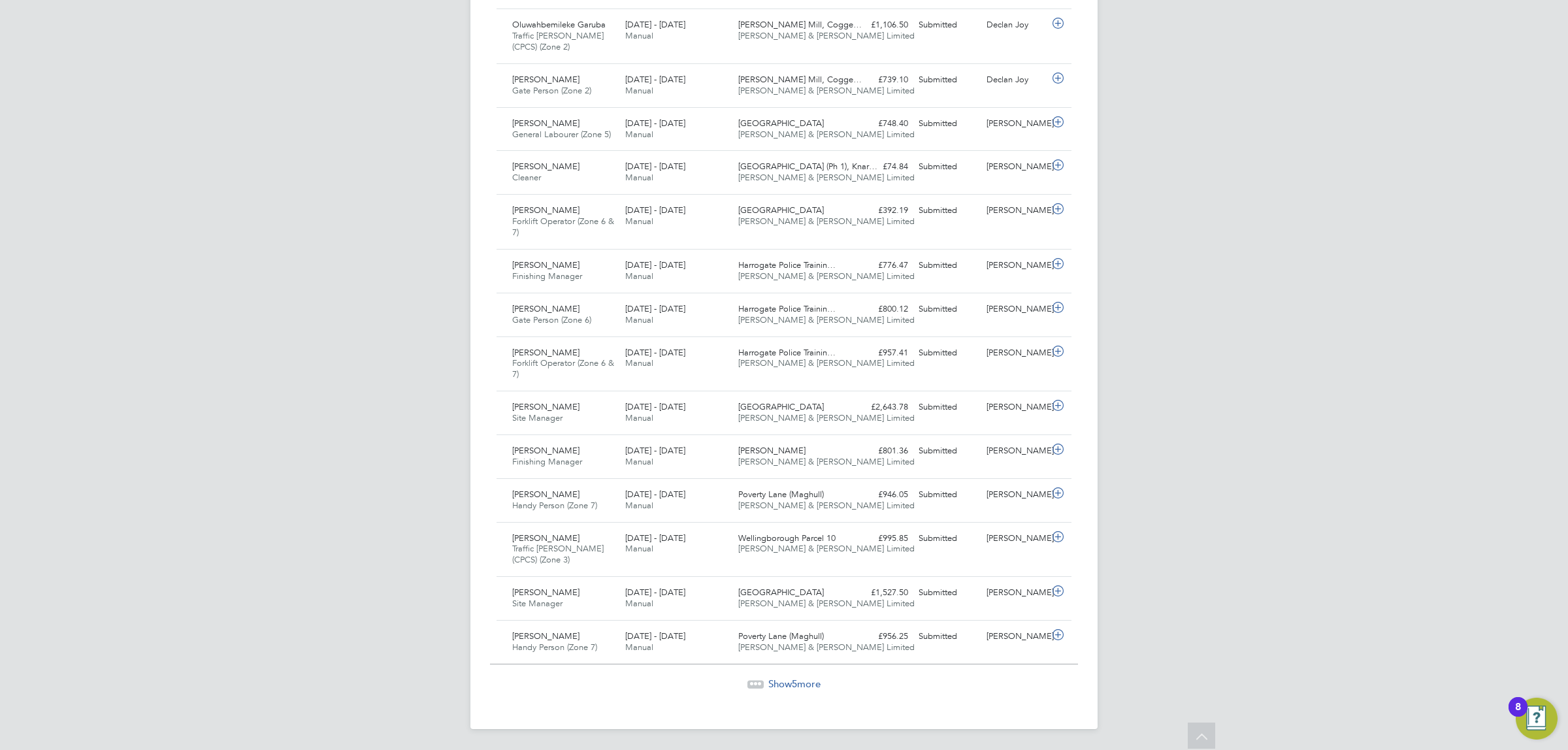
click at [670, 612] on div "[DATE] - [DATE] Manual" at bounding box center [676, 599] width 113 height 33
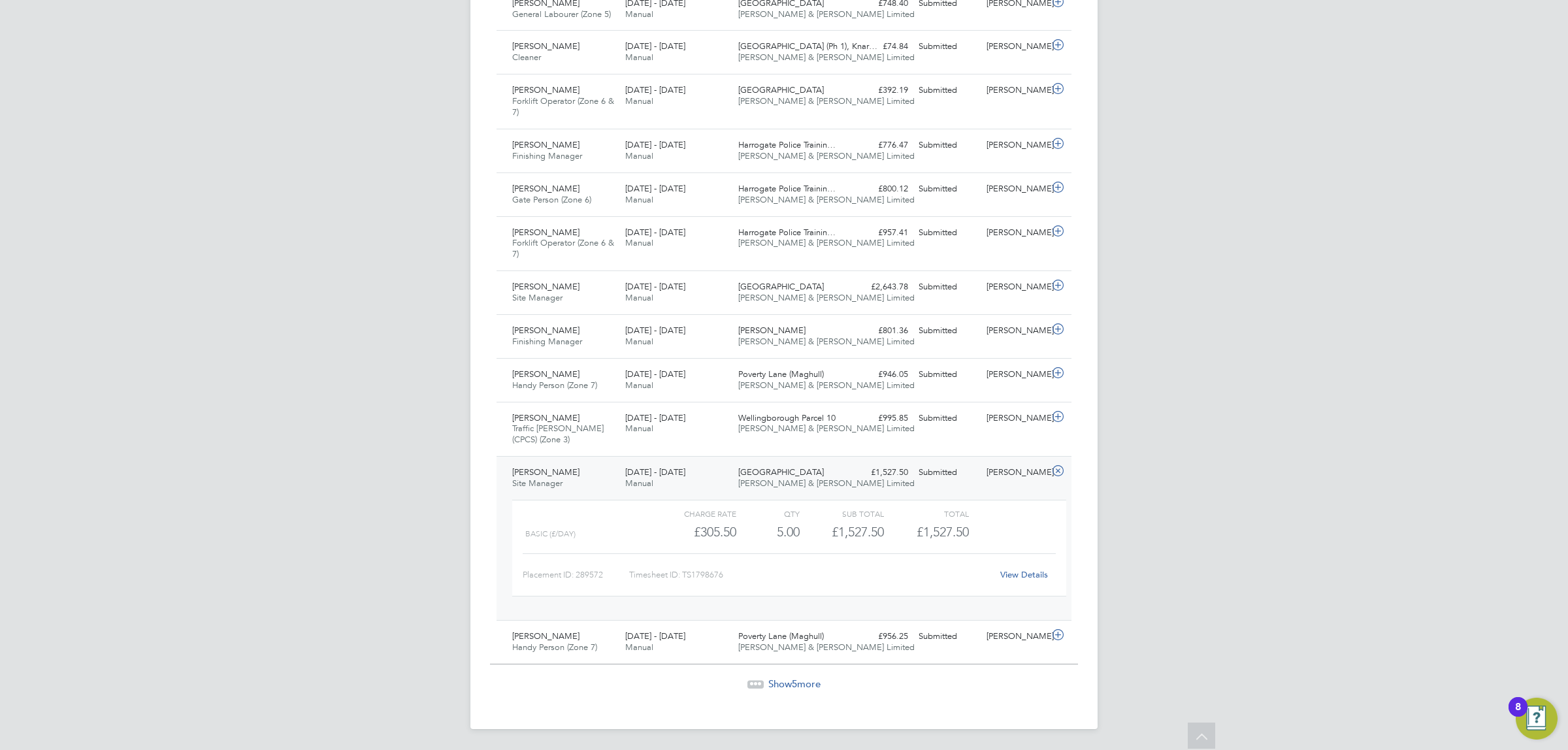
click at [761, 681] on div "Show 5 more" at bounding box center [784, 684] width 588 height 13
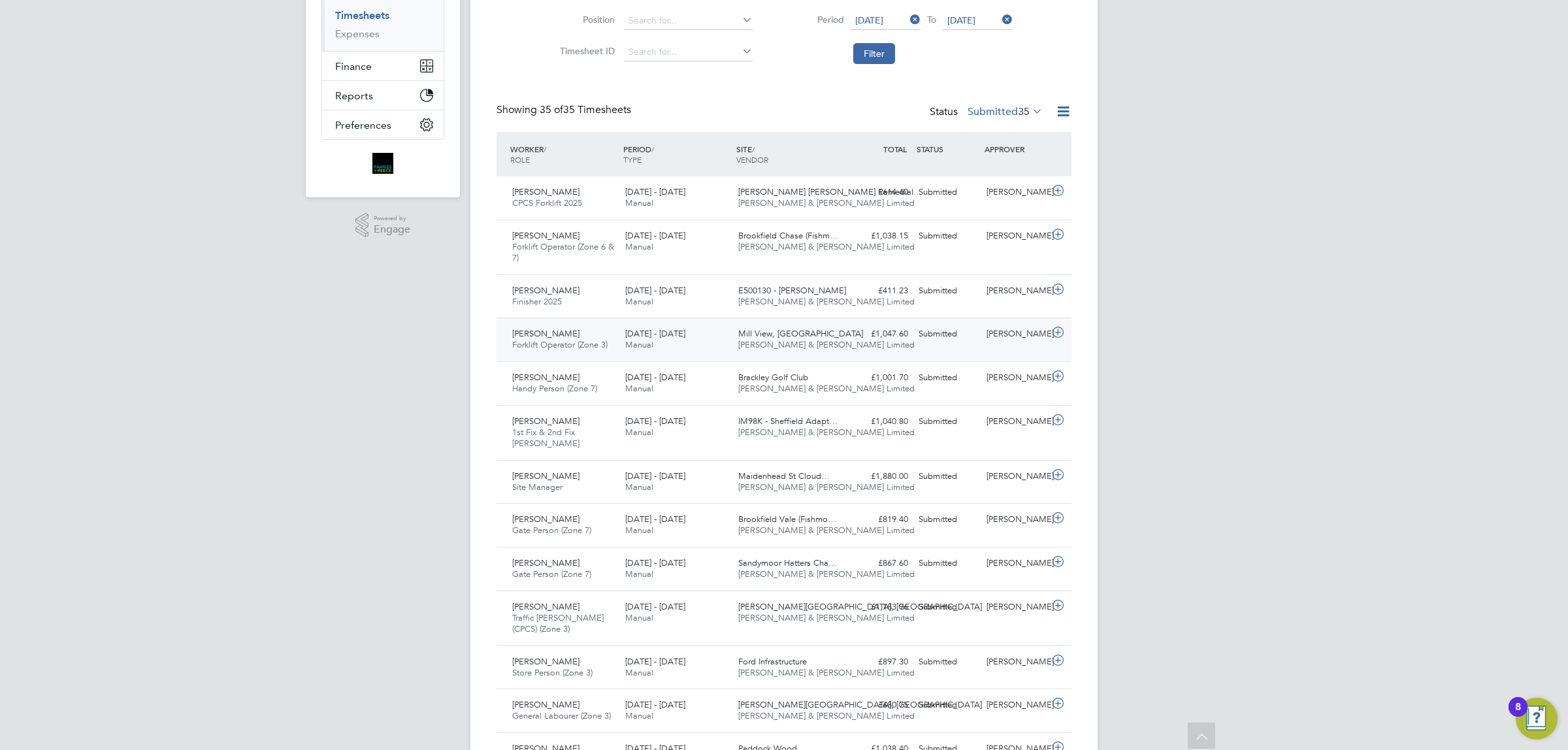
click at [563, 333] on span "[PERSON_NAME]" at bounding box center [545, 333] width 67 height 11
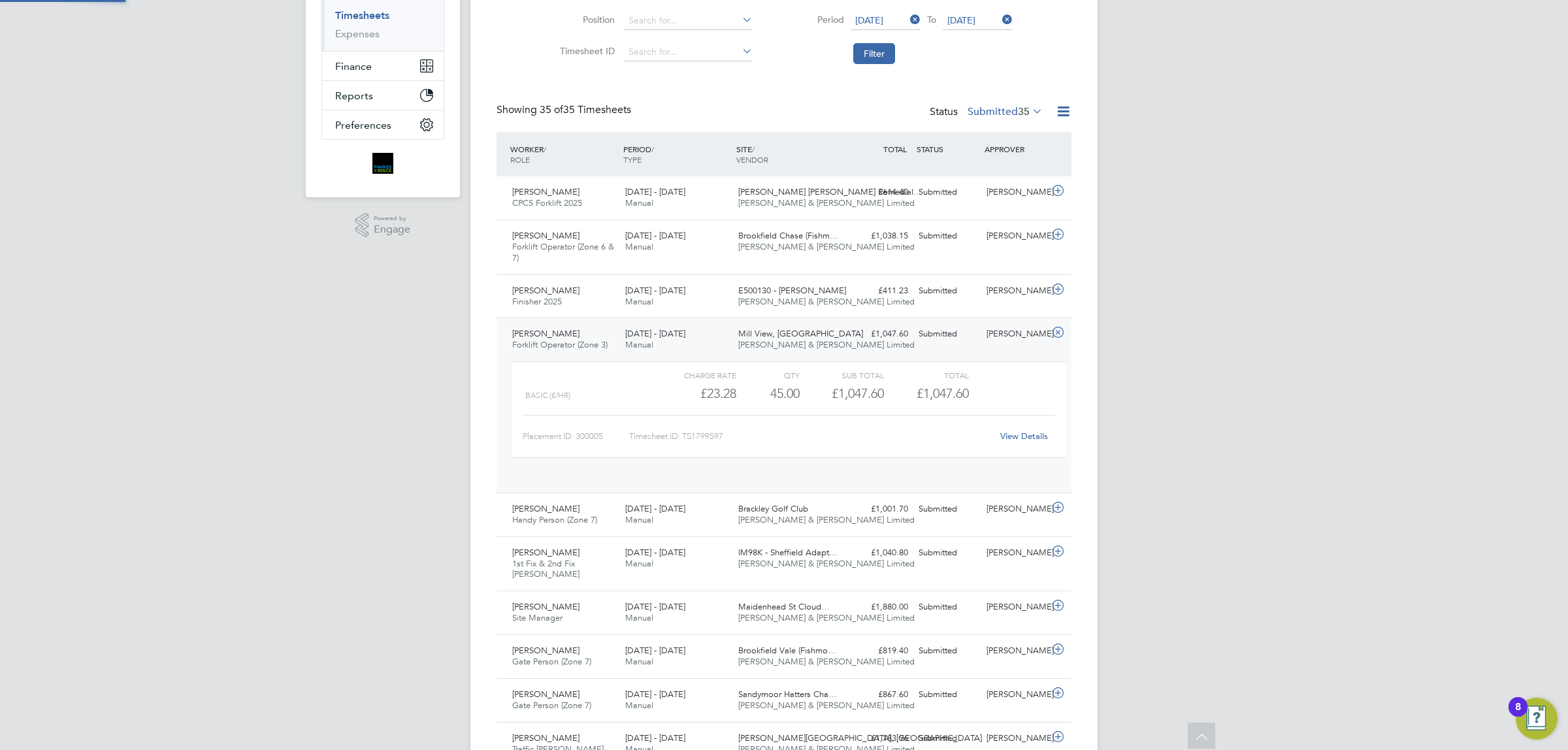
scroll to position [21, 127]
